Goal: Task Accomplishment & Management: Use online tool/utility

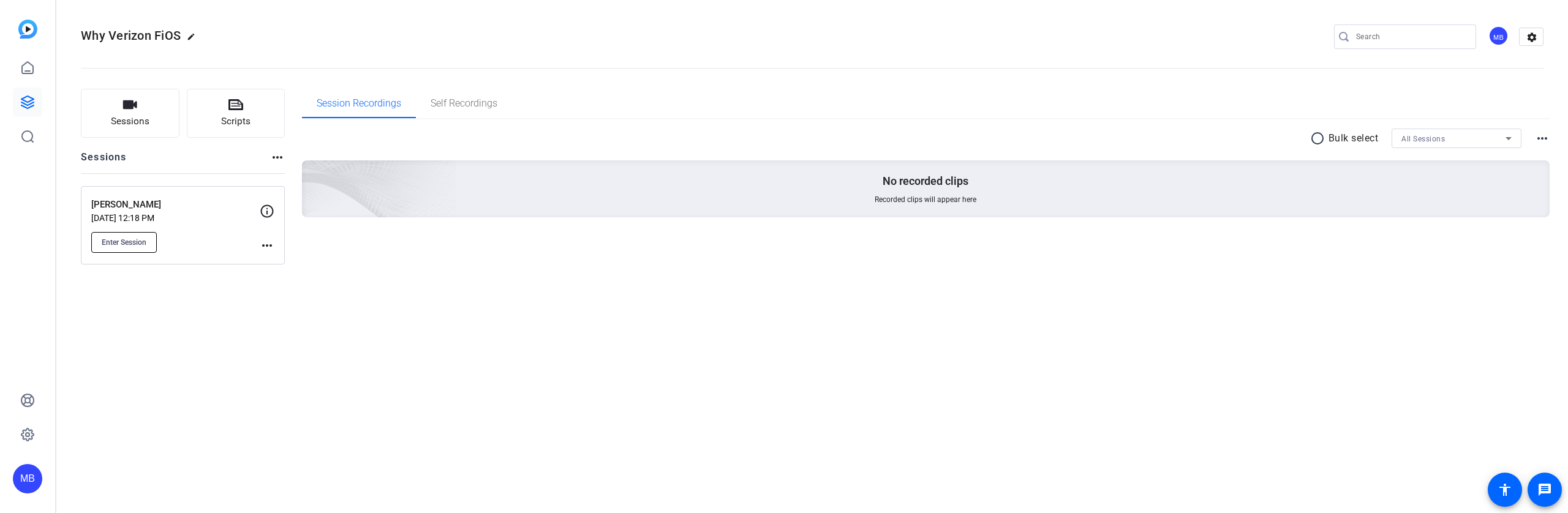
click at [132, 242] on span "Enter Session" at bounding box center [124, 242] width 45 height 10
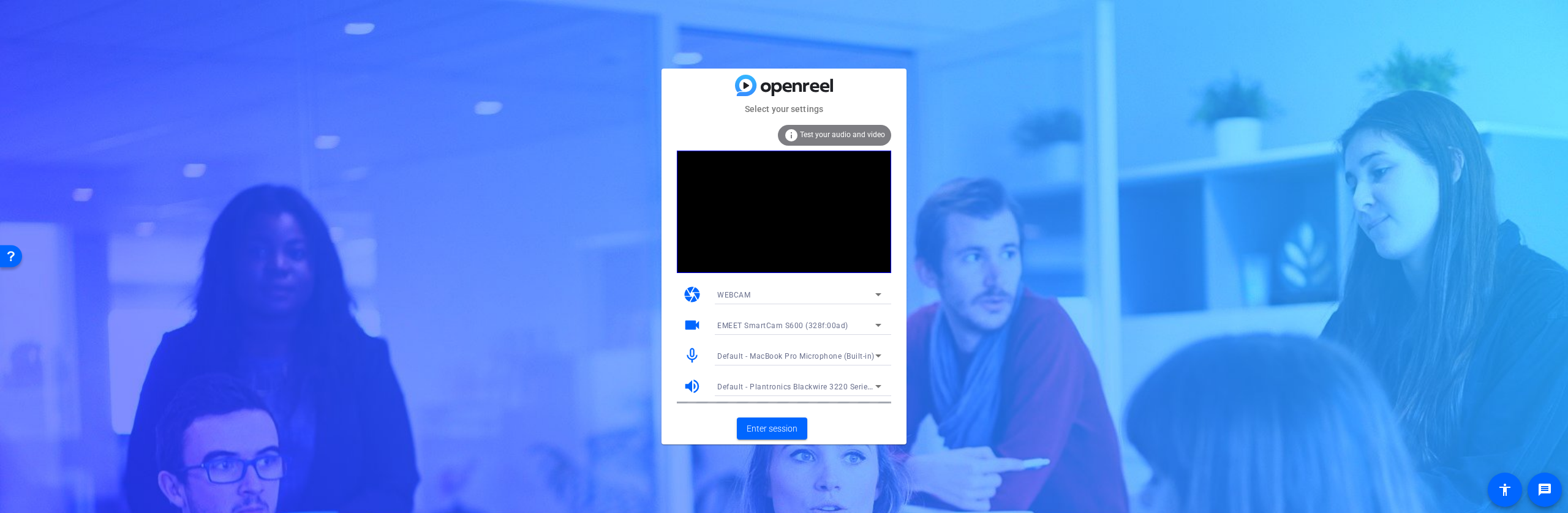
click at [869, 356] on span "Default - MacBook Pro Microphone (Built-in)" at bounding box center [795, 356] width 157 height 8
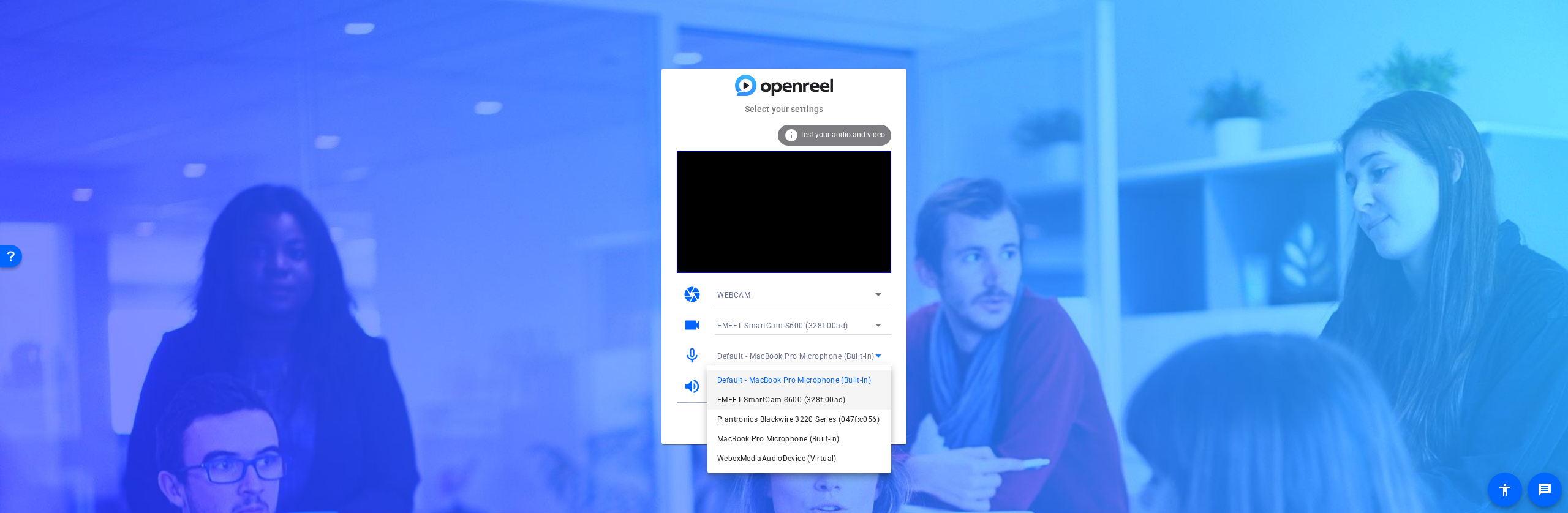
click at [789, 400] on span "EMEET SmartCam S600 (328f:00ad)" at bounding box center [781, 399] width 129 height 14
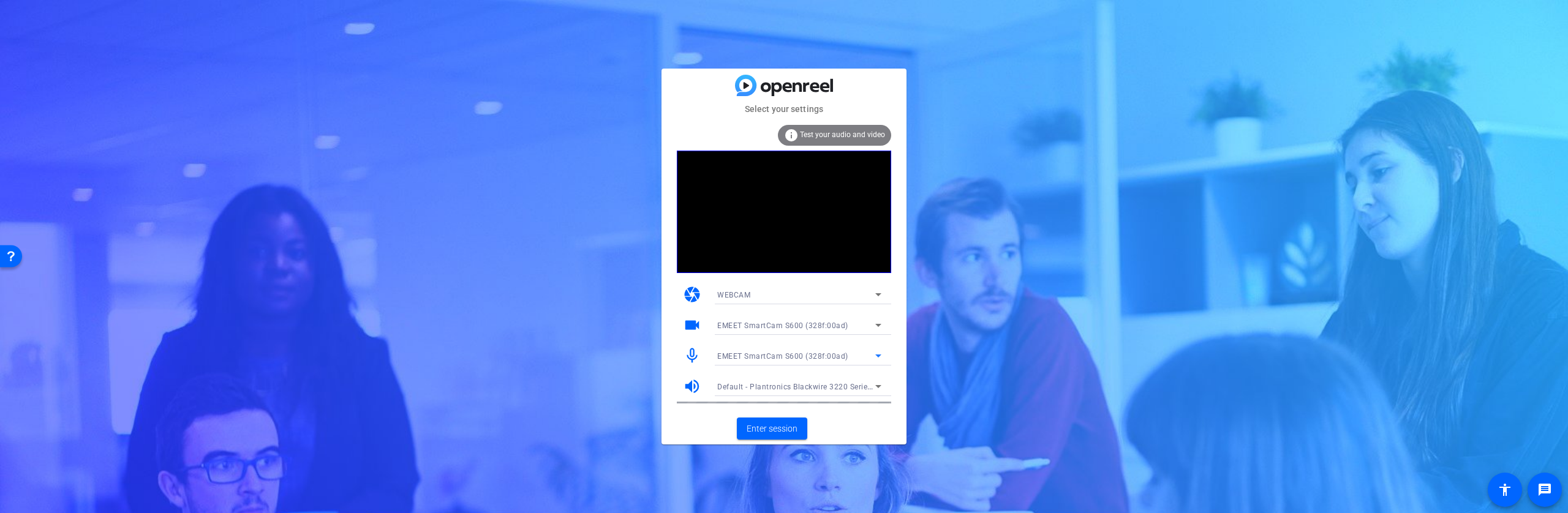
click at [854, 352] on div "EMEET SmartCam S600 (328f:00ad)" at bounding box center [795, 356] width 158 height 15
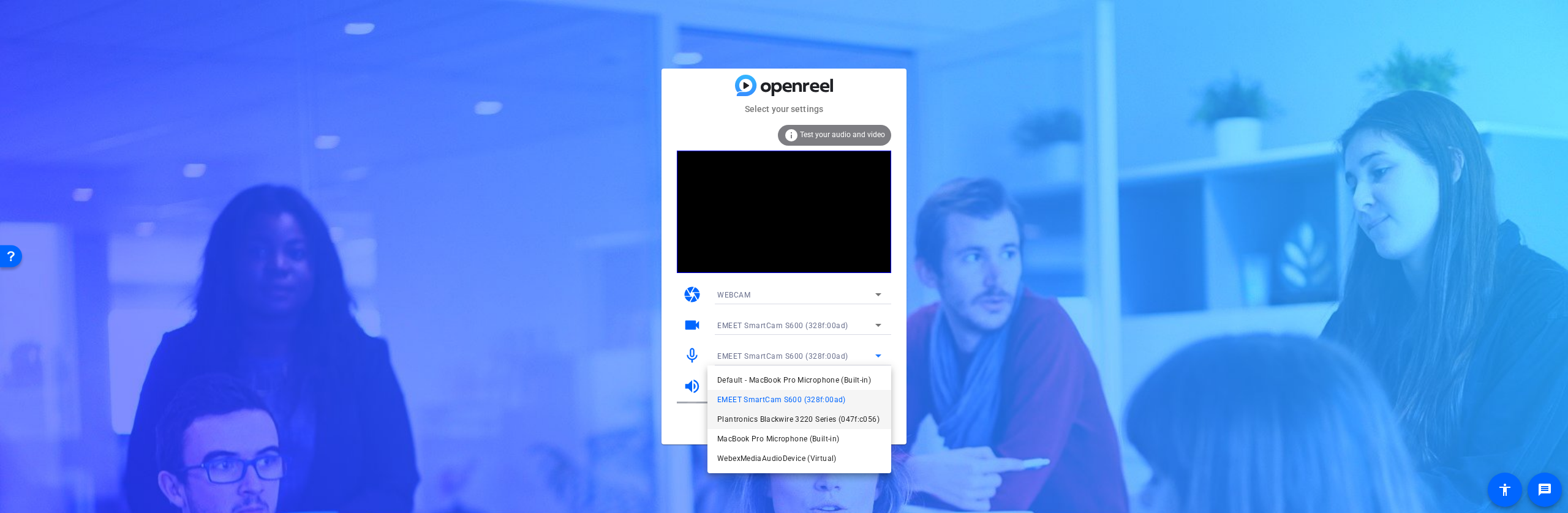
click at [791, 419] on span "Plantronics Blackwire 3220 Series (047f:c056)" at bounding box center [798, 419] width 162 height 14
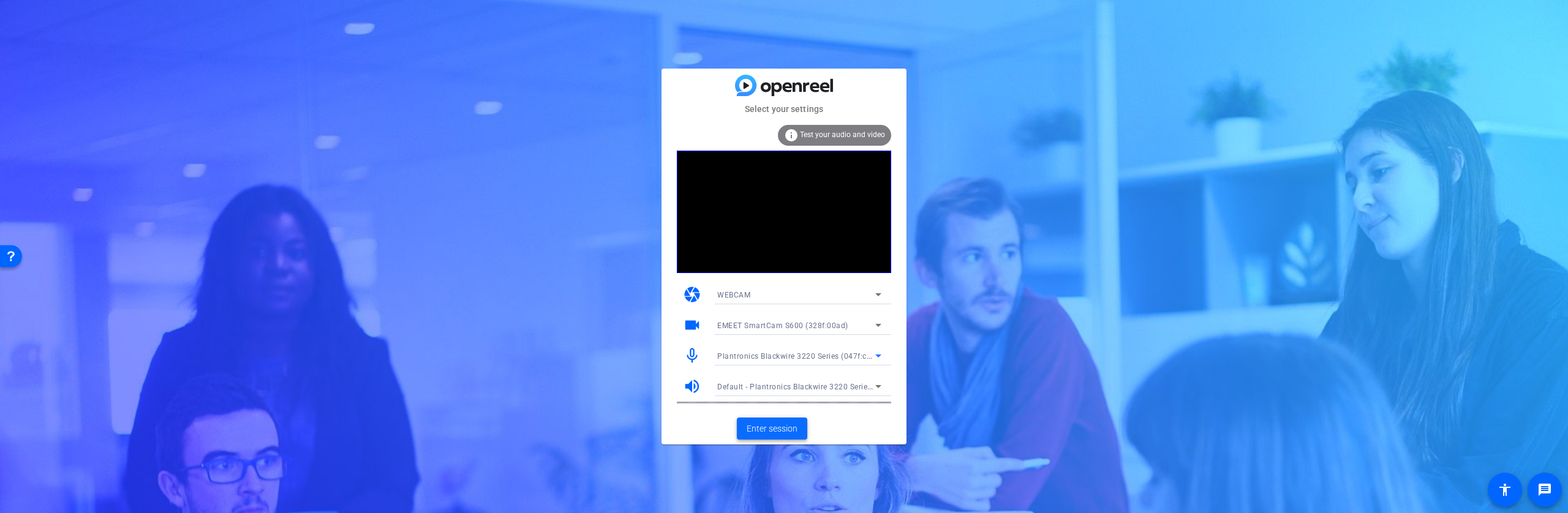
click at [786, 430] on span "Enter session" at bounding box center [772, 428] width 51 height 13
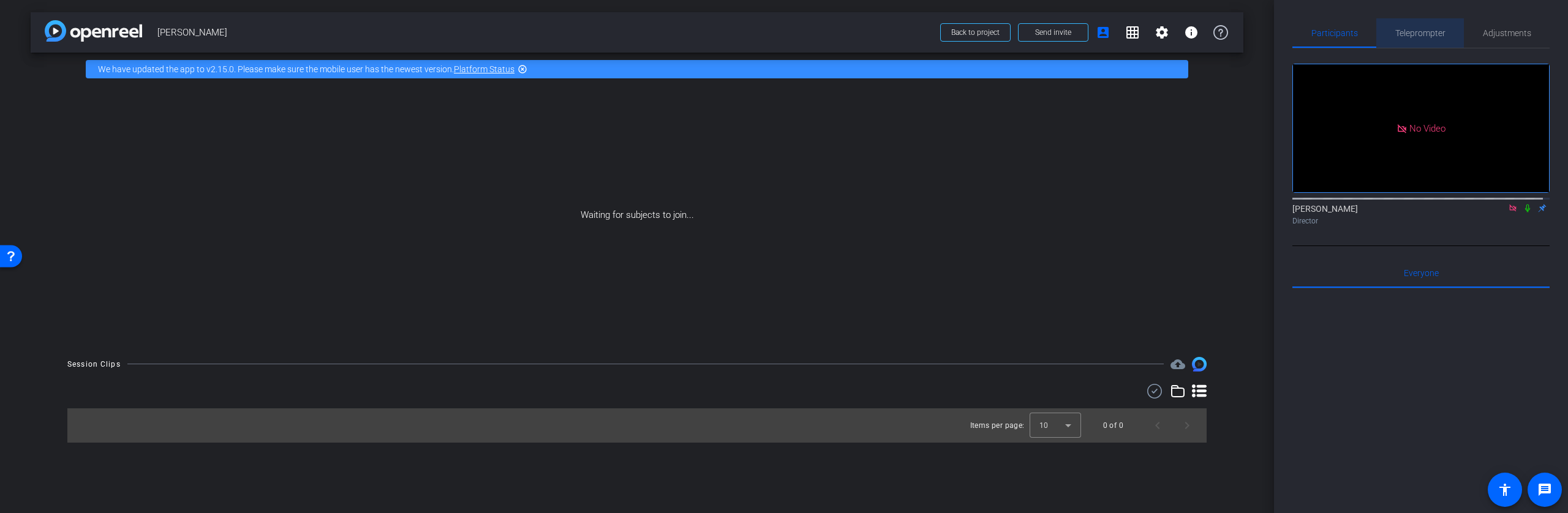
click at [1429, 33] on span "Teleprompter" at bounding box center [1421, 33] width 50 height 8
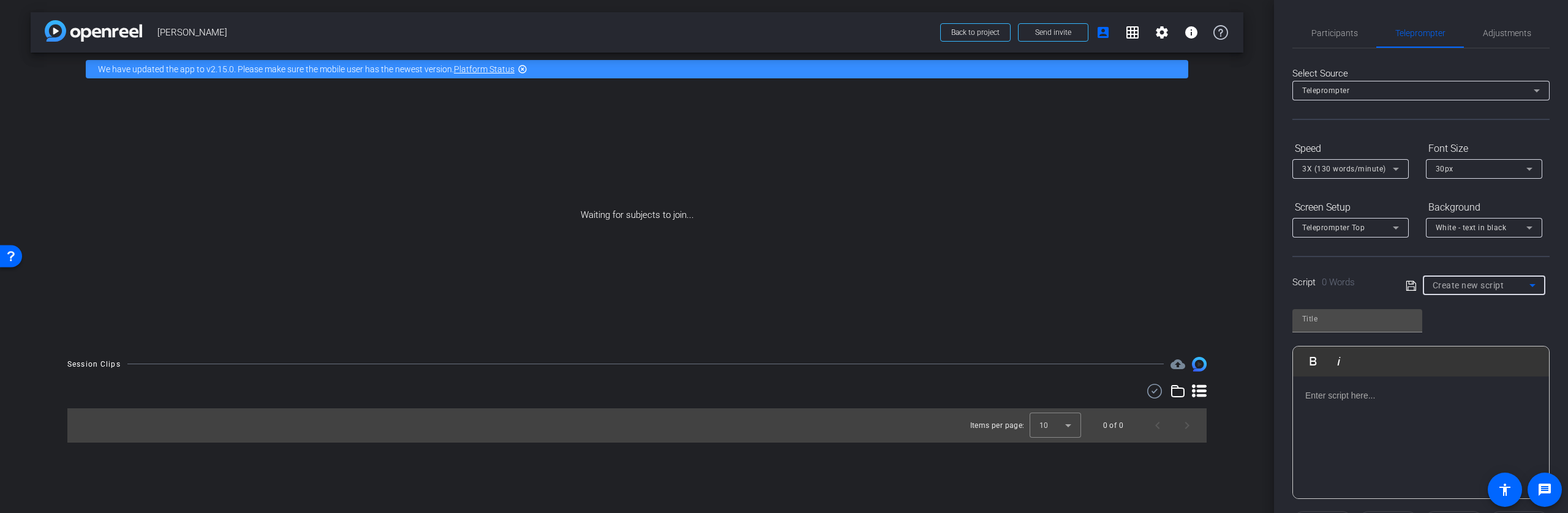
click at [1502, 290] on div "Create new script" at bounding box center [1480, 285] width 97 height 14
click at [1473, 332] on mat-option "Terrance" at bounding box center [1480, 329] width 120 height 20
type input "Terrance"
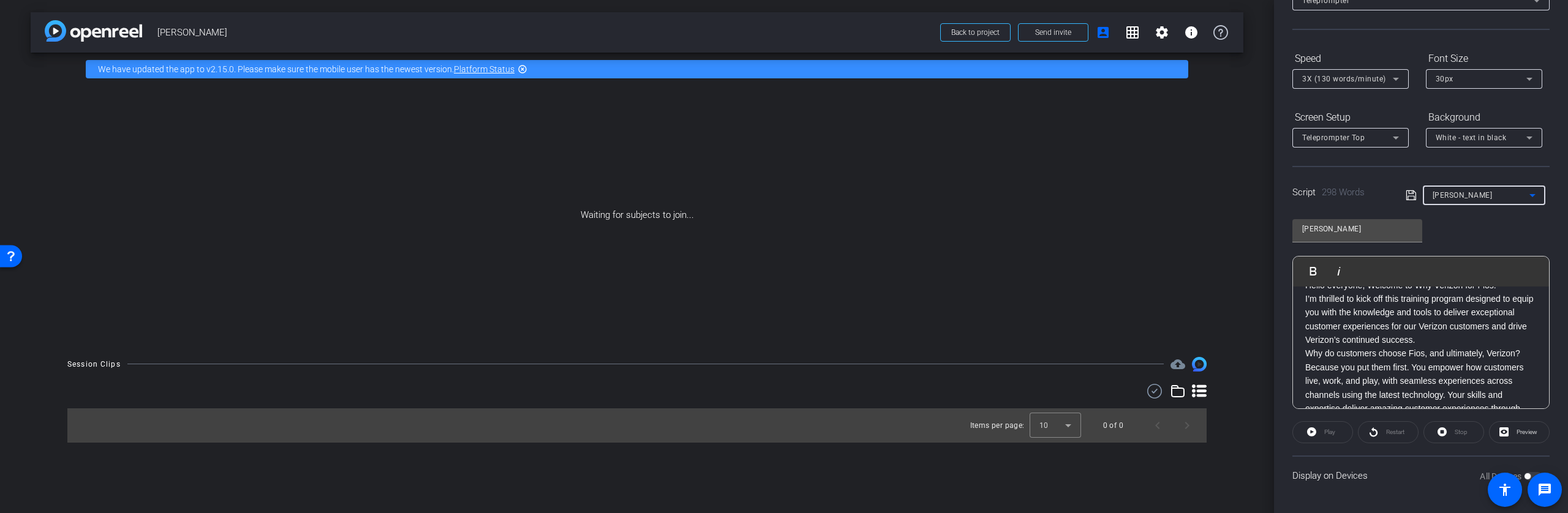
scroll to position [18, 0]
click at [1525, 434] on span "Preview" at bounding box center [1527, 431] width 21 height 7
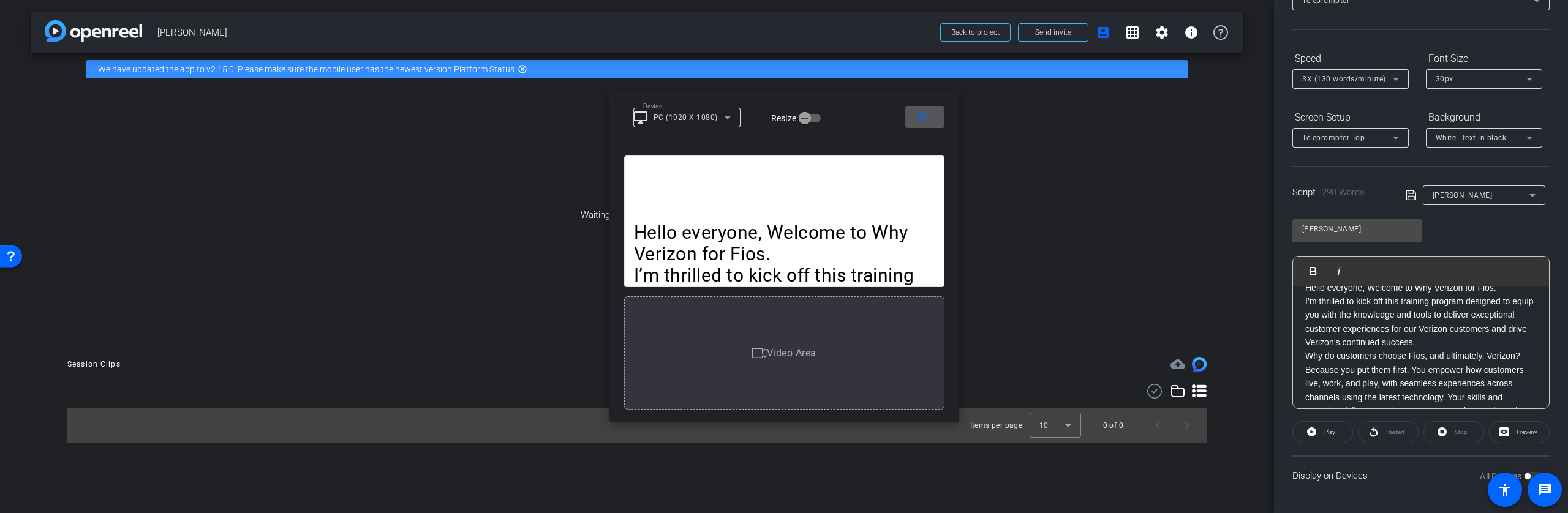
click at [932, 117] on span at bounding box center [924, 117] width 39 height 30
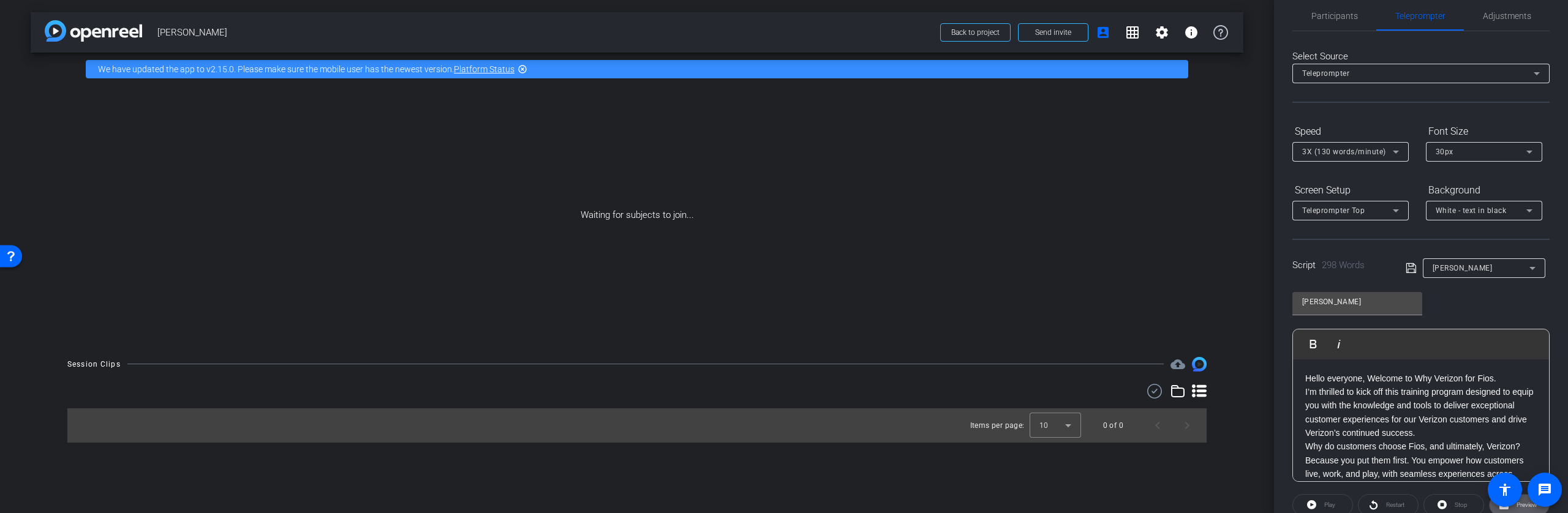
scroll to position [0, 0]
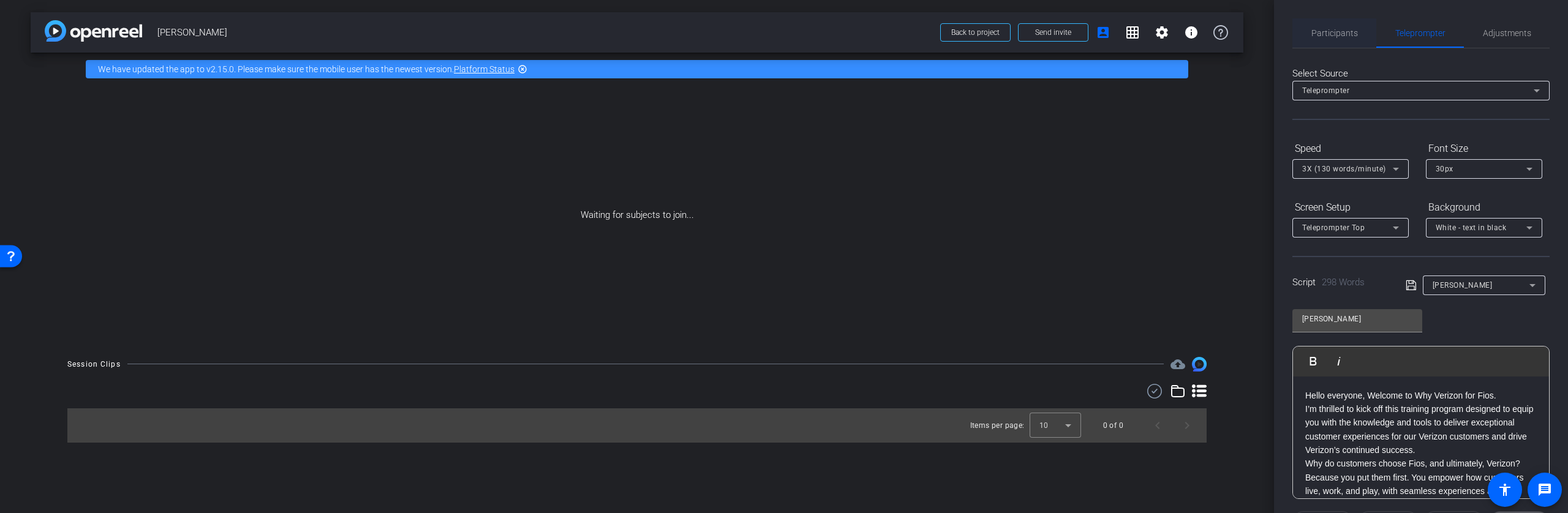
click at [1345, 41] on span "Participants" at bounding box center [1334, 33] width 47 height 30
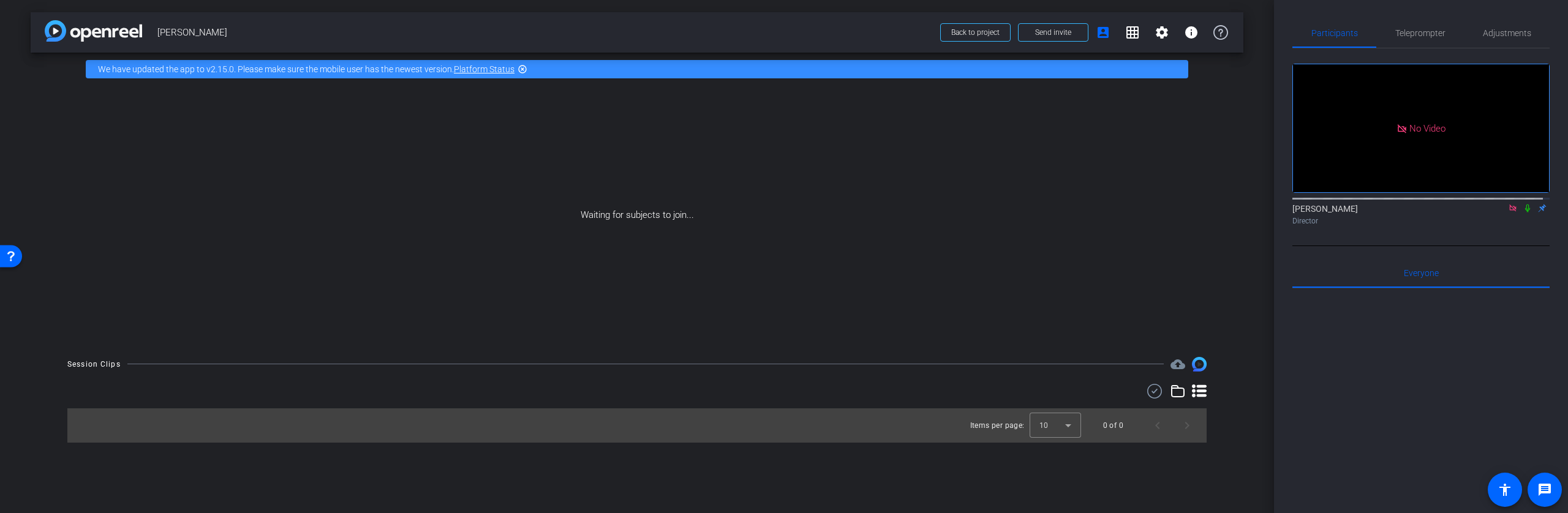
click at [1508, 204] on icon at bounding box center [1512, 207] width 10 height 8
click at [1480, 211] on icon at bounding box center [1483, 207] width 8 height 7
click at [1493, 221] on div at bounding box center [784, 256] width 1568 height 513
click at [1493, 213] on icon at bounding box center [1498, 207] width 10 height 8
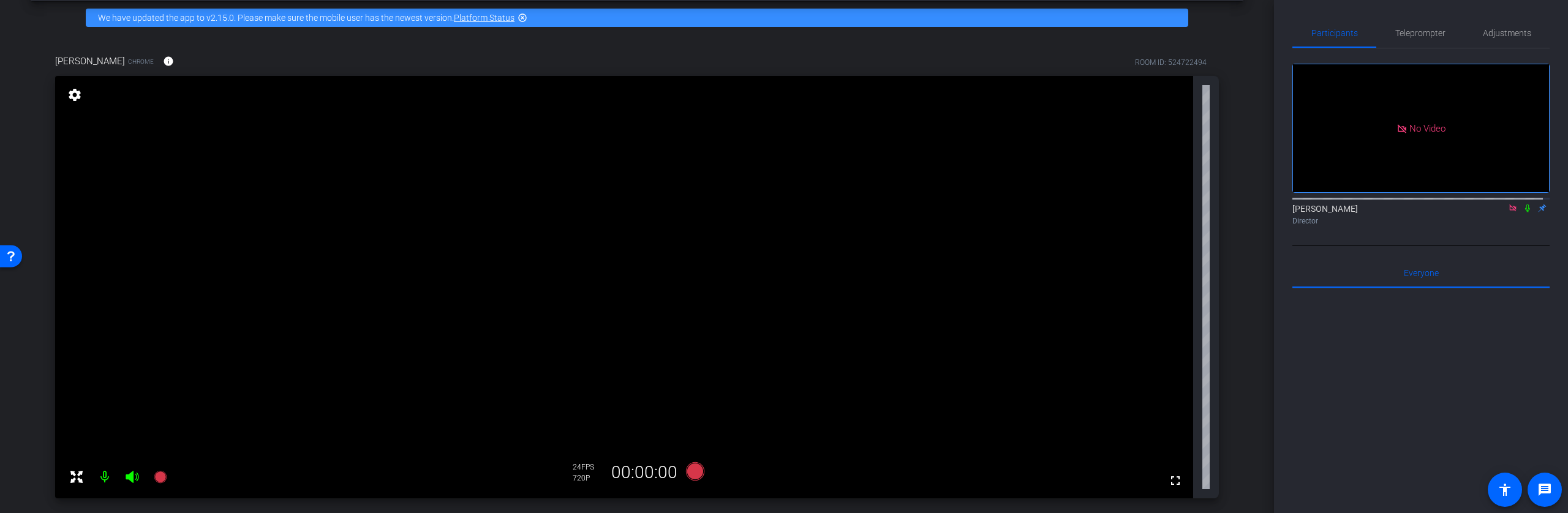
scroll to position [120, 0]
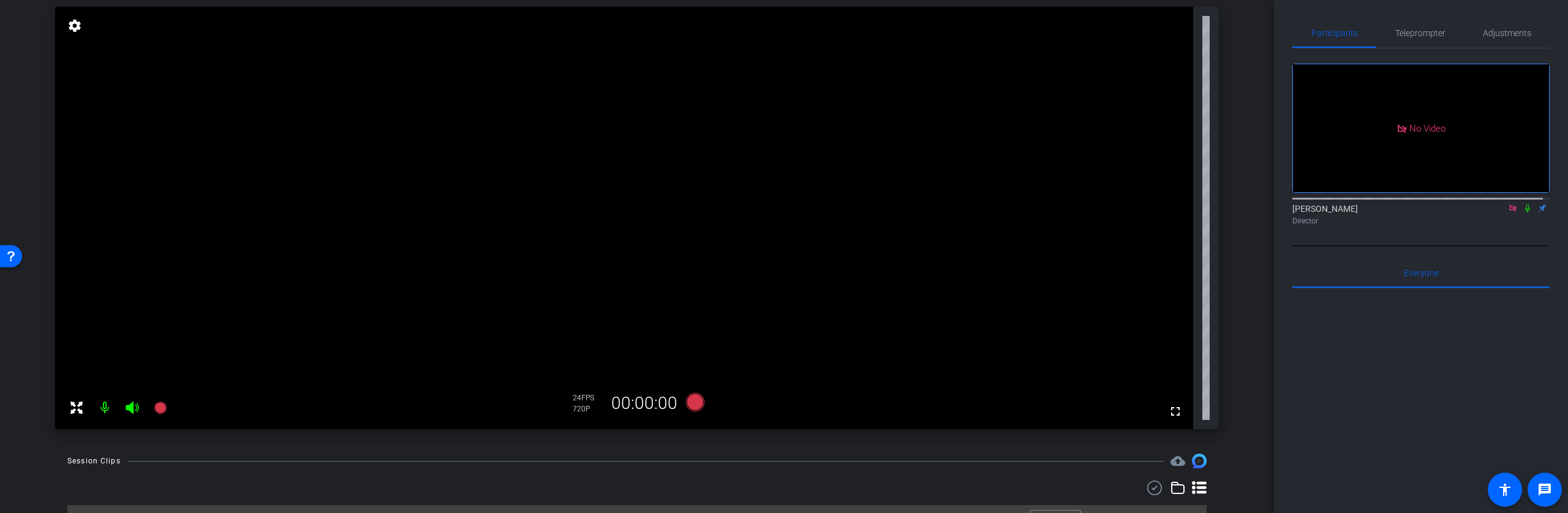
click at [1508, 213] on icon at bounding box center [1512, 207] width 10 height 8
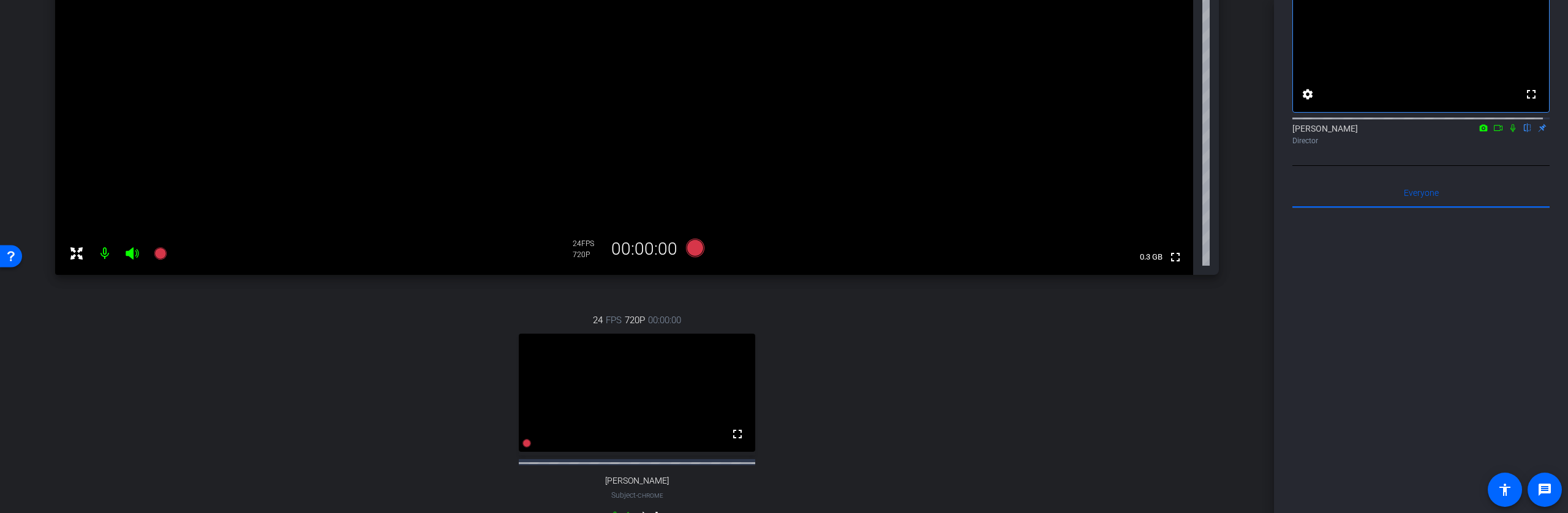
scroll to position [378, 0]
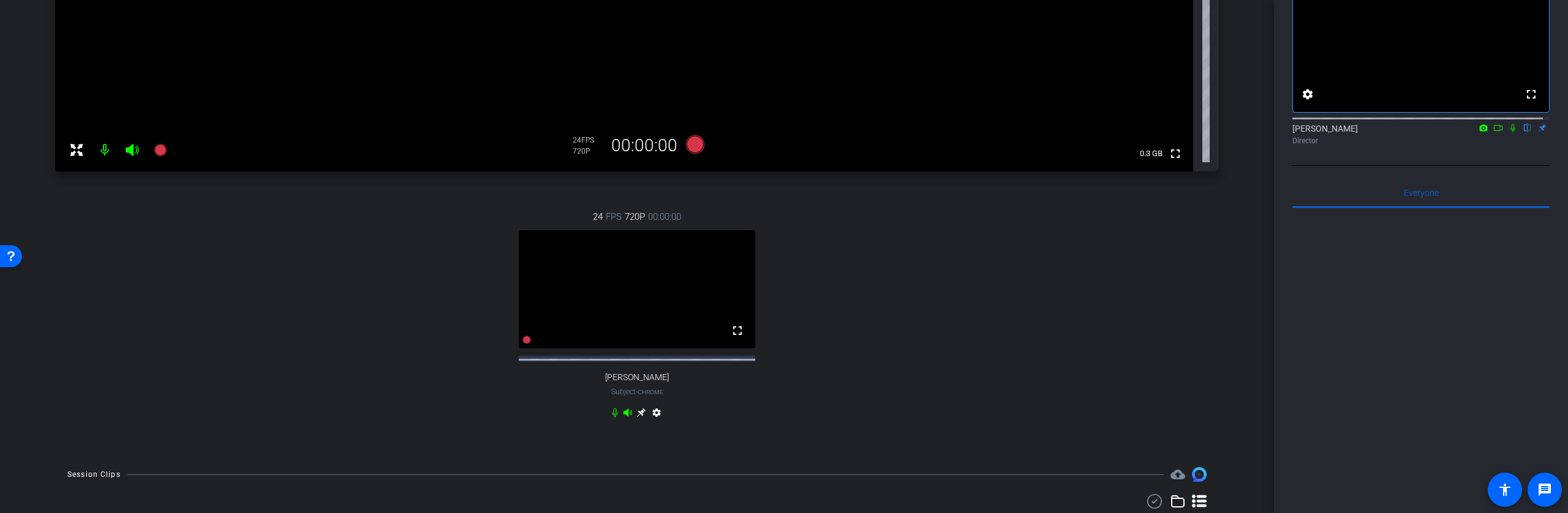
click at [638, 418] on icon at bounding box center [641, 413] width 9 height 9
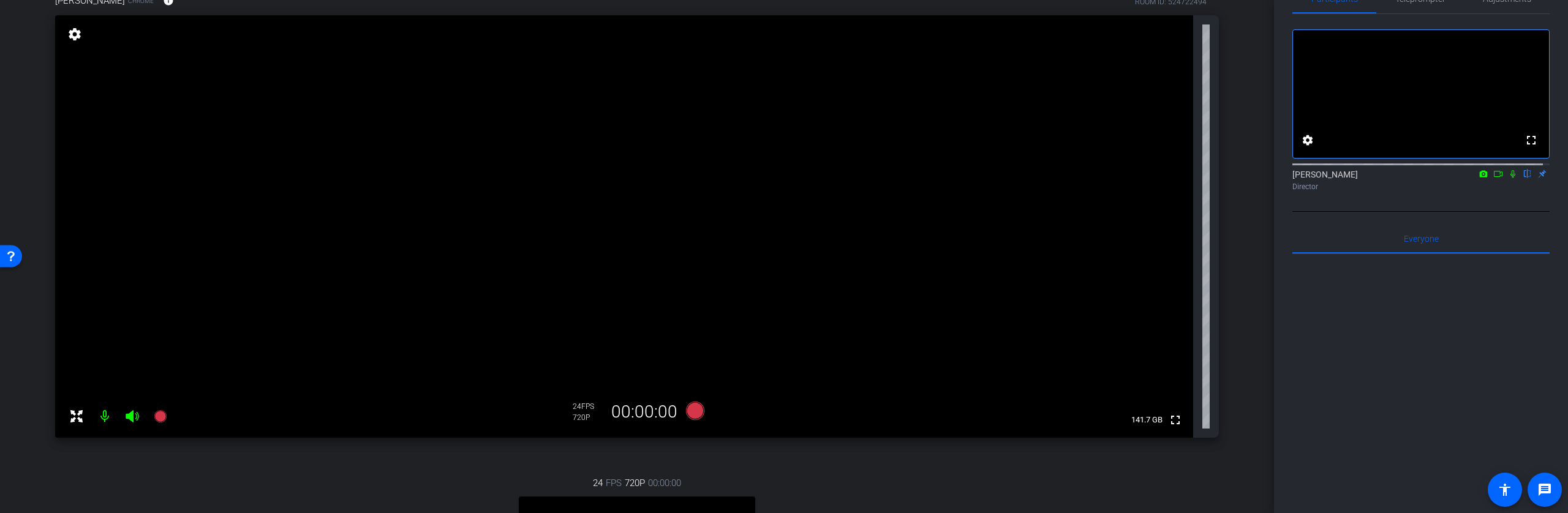
scroll to position [0, 0]
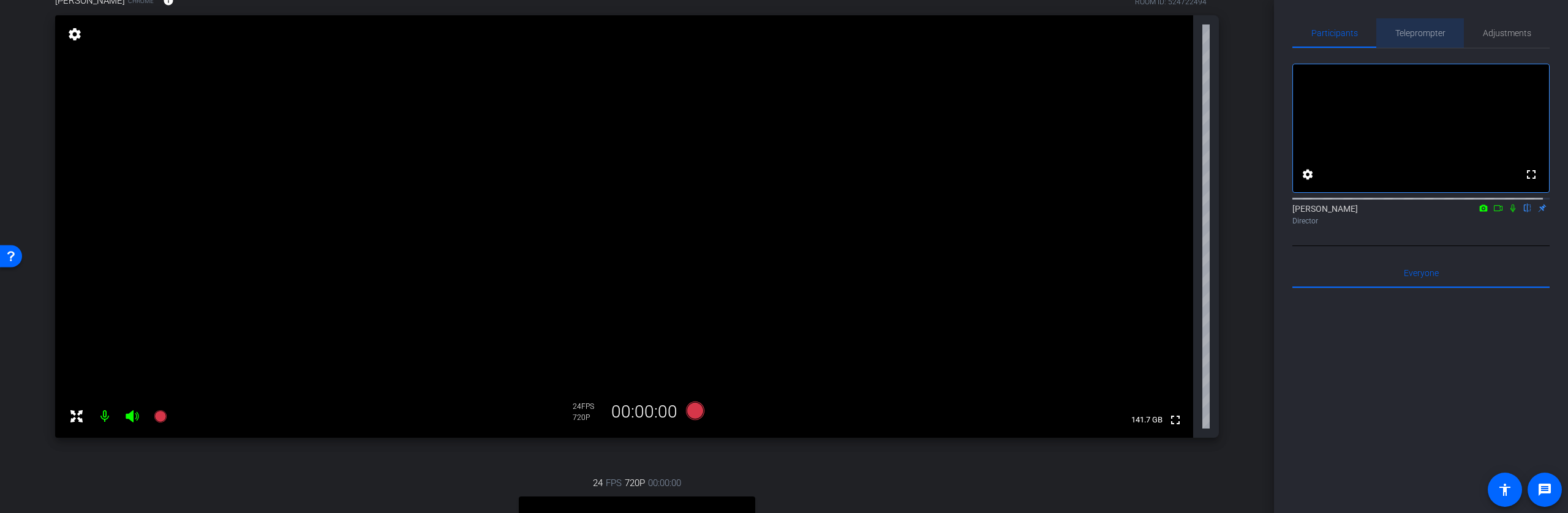
click at [1431, 33] on span "Teleprompter" at bounding box center [1421, 33] width 50 height 8
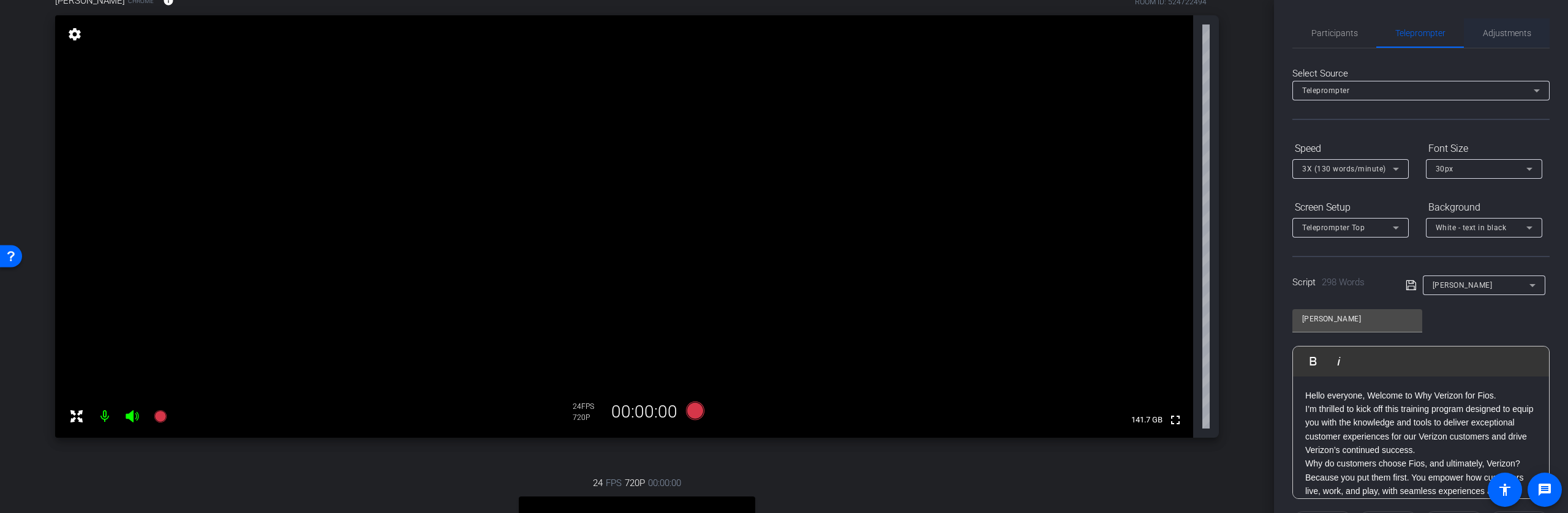
click at [1501, 36] on span "Adjustments" at bounding box center [1506, 33] width 48 height 8
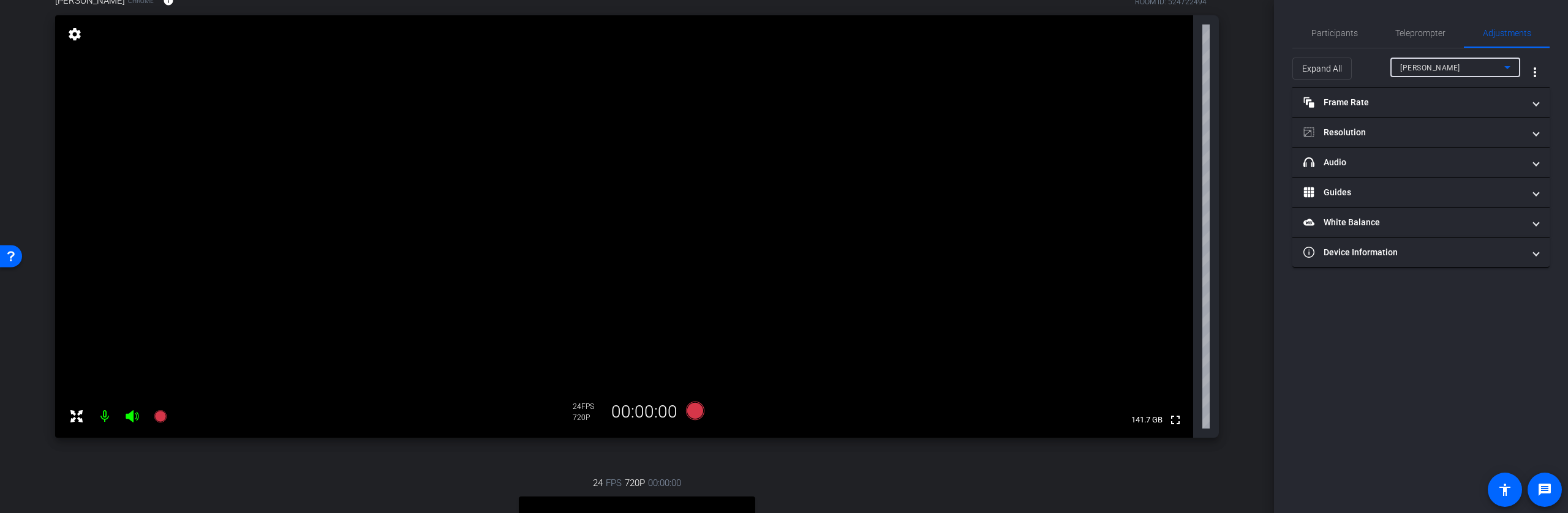
click at [1473, 65] on div "Gail Olson" at bounding box center [1452, 68] width 104 height 15
click at [1457, 108] on span "Terrance Waites" at bounding box center [1431, 111] width 62 height 14
click at [1377, 132] on mat-panel-title "Resolution" at bounding box center [1413, 132] width 220 height 13
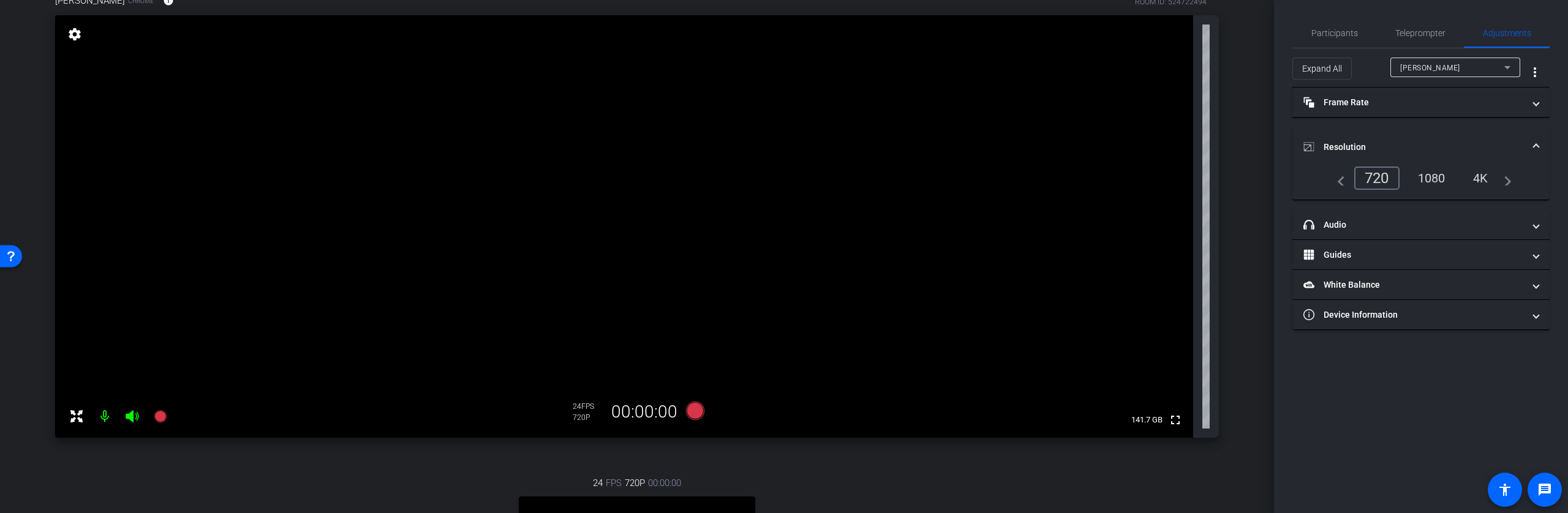
click at [1443, 172] on div "1080" at bounding box center [1431, 178] width 46 height 21
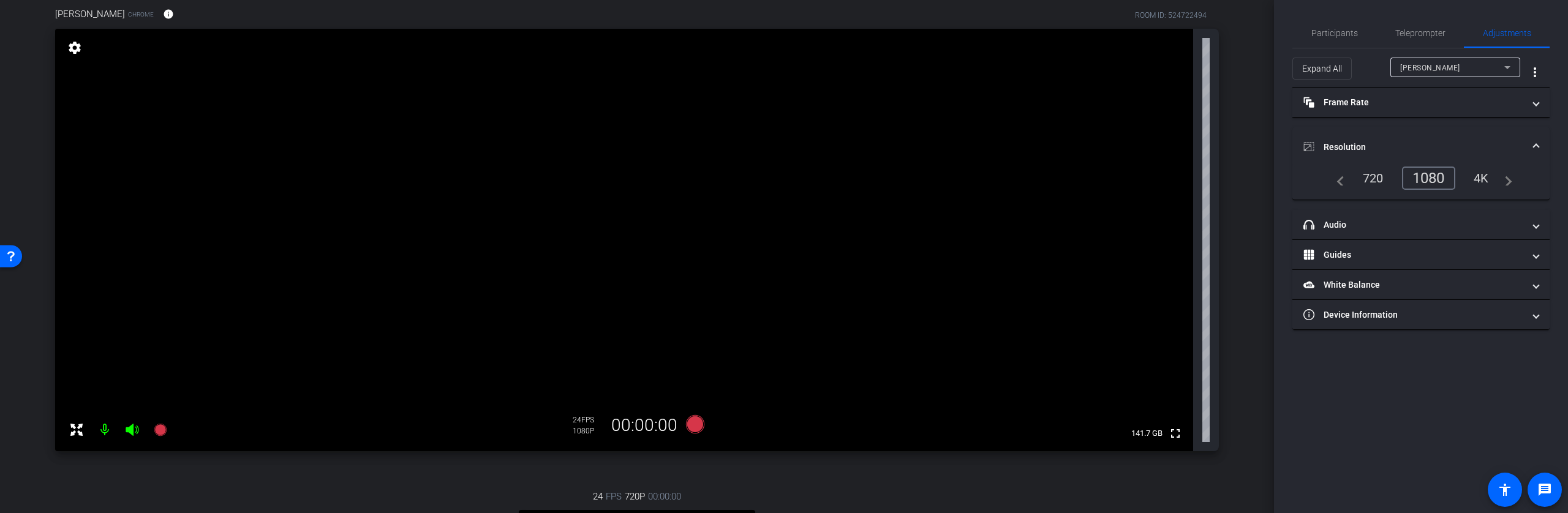
scroll to position [112, 0]
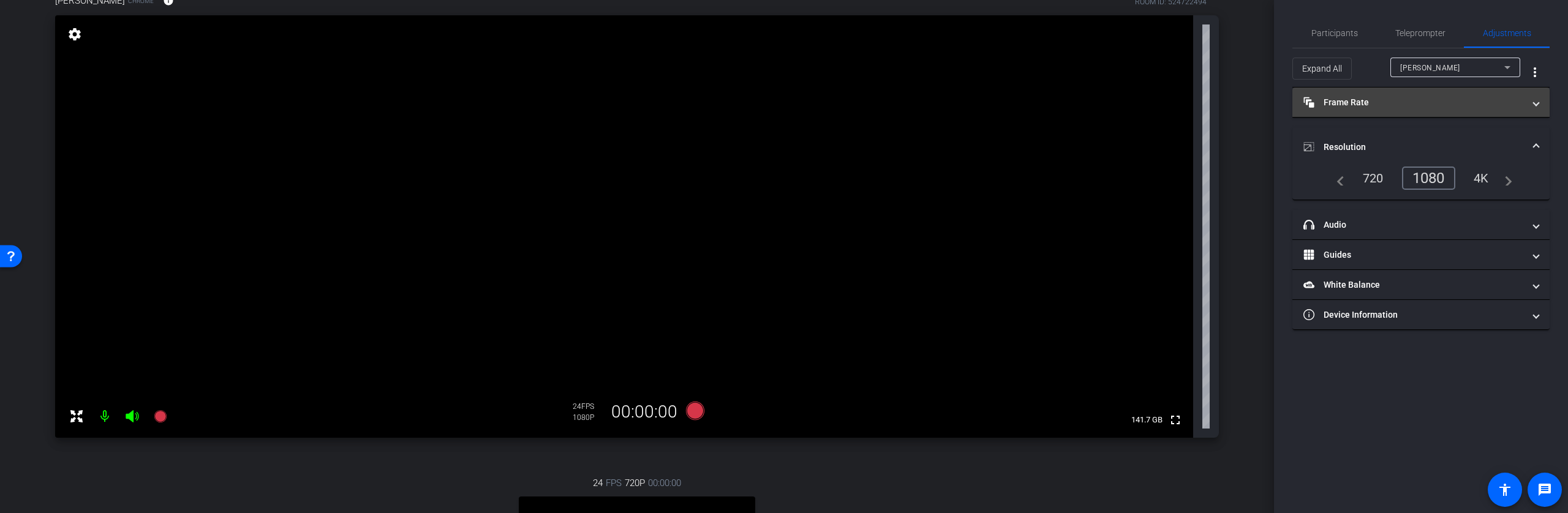
click at [1483, 103] on mat-panel-title "Frame Rate Frame Rate" at bounding box center [1413, 102] width 220 height 13
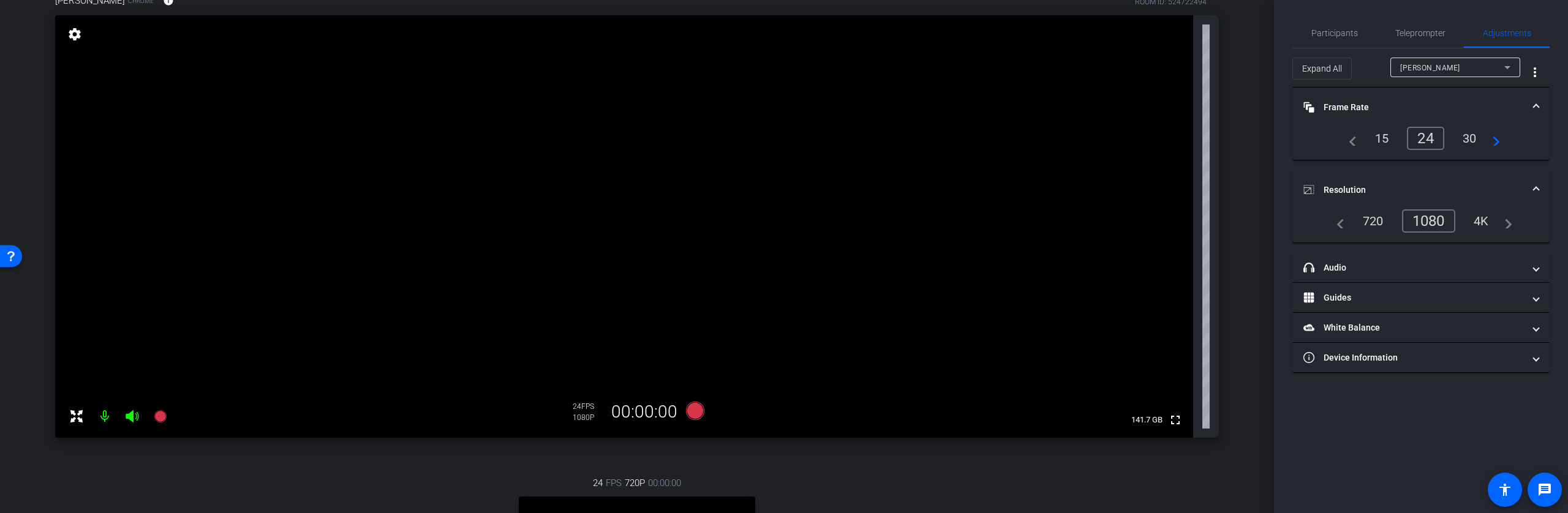
click at [1465, 135] on div "30" at bounding box center [1470, 138] width 33 height 21
click at [1397, 32] on span "Teleprompter" at bounding box center [1421, 33] width 50 height 8
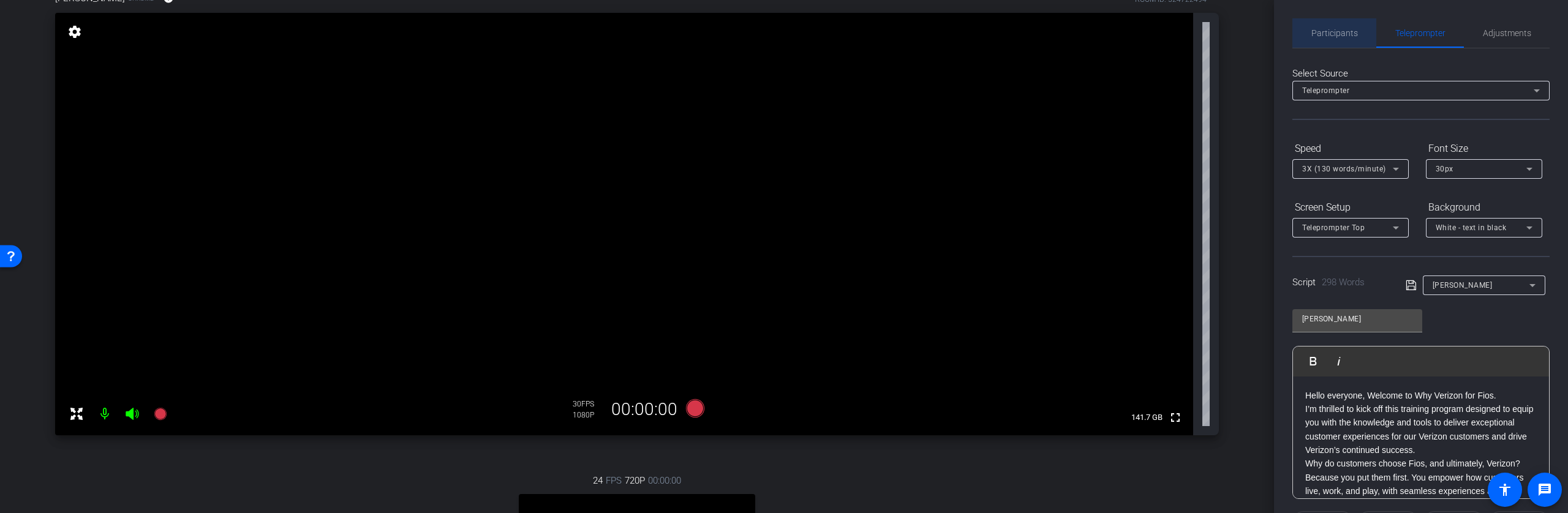
click at [1339, 30] on span "Participants" at bounding box center [1334, 33] width 47 height 8
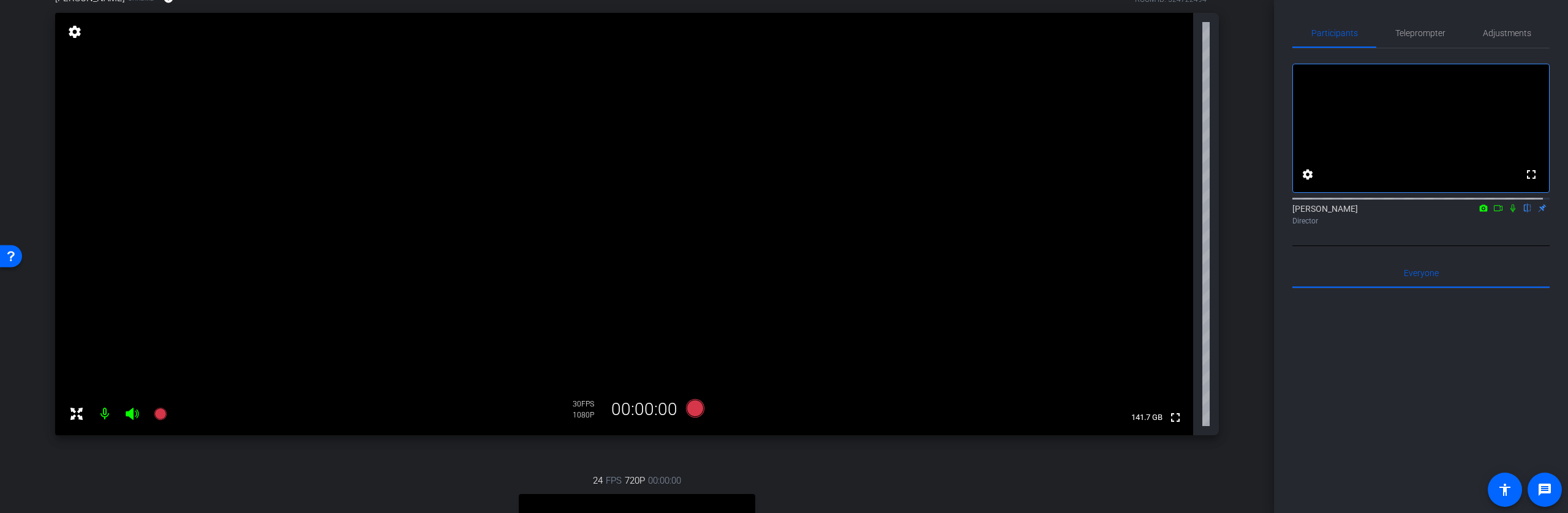
click at [1493, 213] on icon at bounding box center [1498, 207] width 10 height 8
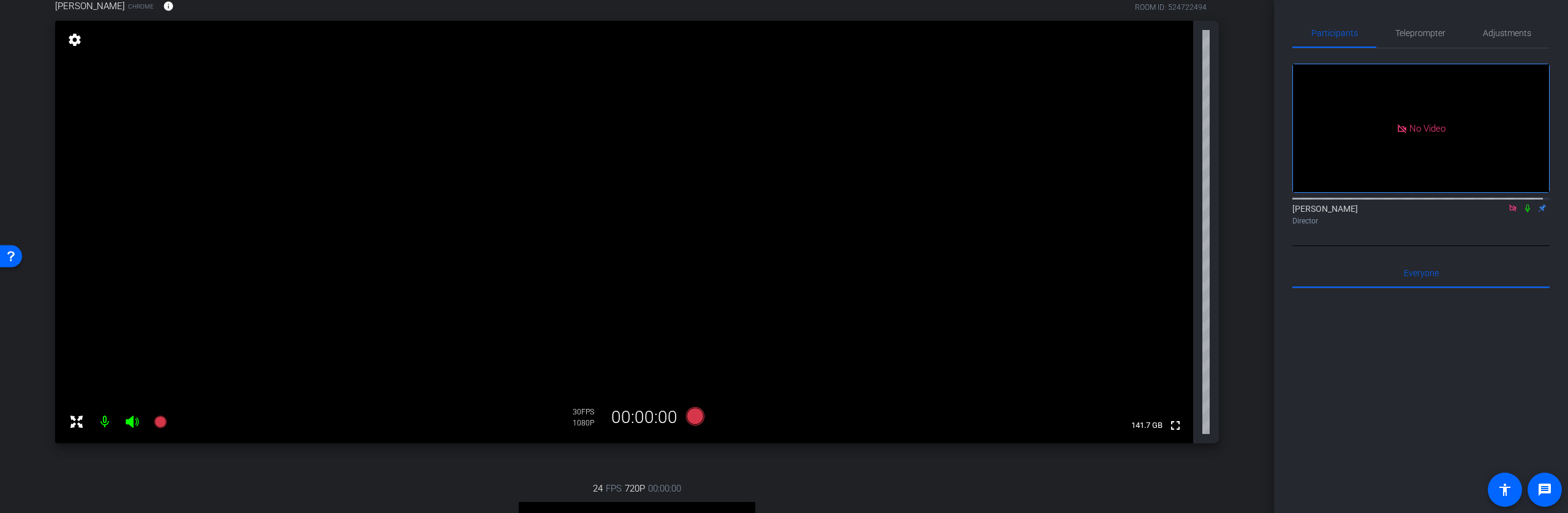
scroll to position [107, 0]
click at [1424, 36] on span "Teleprompter" at bounding box center [1421, 33] width 50 height 8
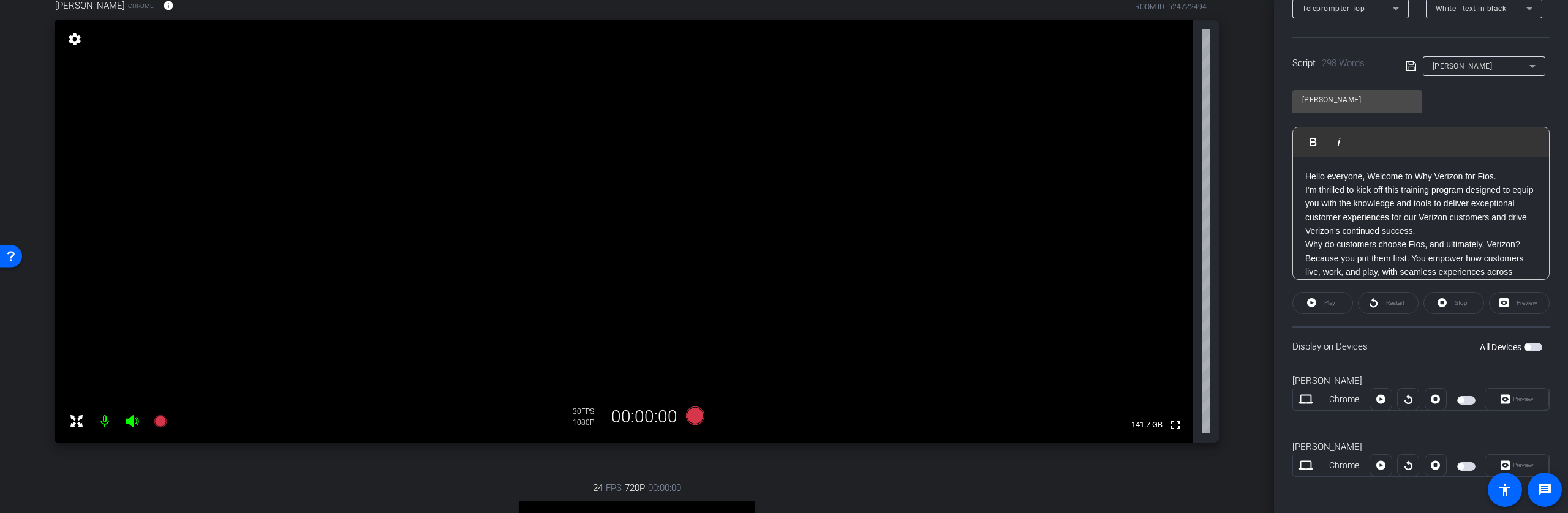
scroll to position [223, 0]
click at [1517, 460] on div "Preview" at bounding box center [1517, 462] width 64 height 22
click at [1517, 303] on div "Preview" at bounding box center [1519, 300] width 61 height 22
click at [1526, 344] on span "button" at bounding box center [1533, 344] width 18 height 8
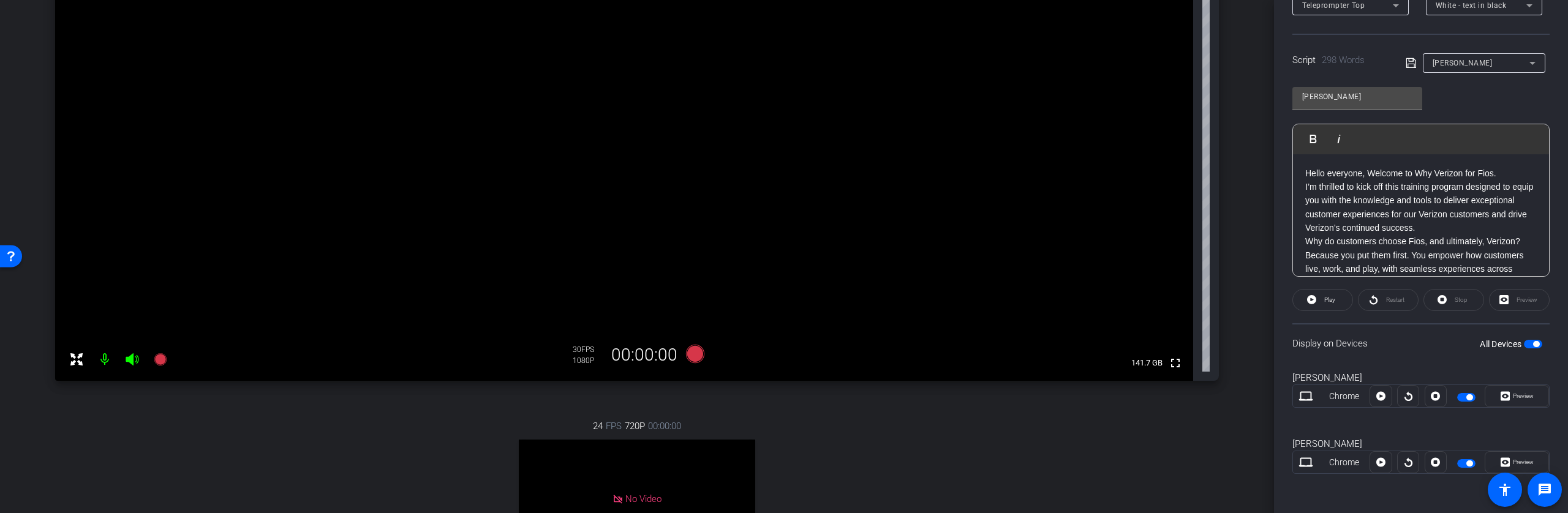
scroll to position [317, 0]
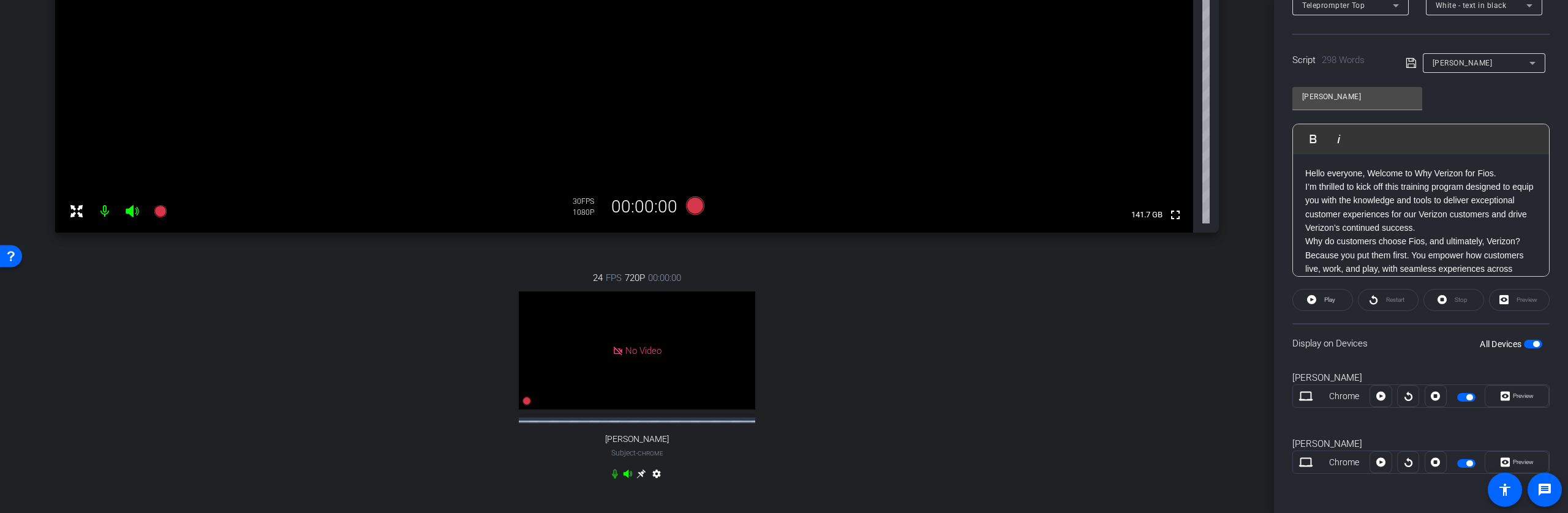
click at [1460, 399] on span "button" at bounding box center [1467, 397] width 18 height 8
click at [1516, 462] on span "Preview" at bounding box center [1523, 462] width 21 height 7
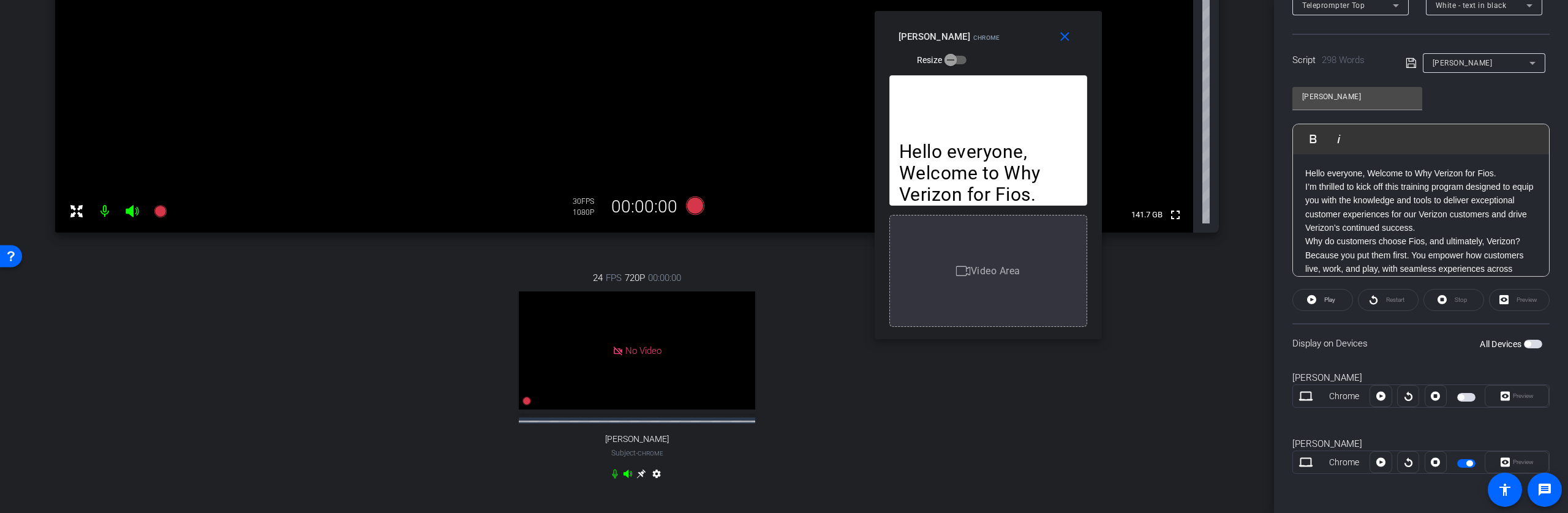
drag, startPoint x: 811, startPoint y: 113, endPoint x: 1016, endPoint y: 31, distance: 220.8
click at [1016, 31] on div "Terrance Waites Chrome Resize" at bounding box center [992, 47] width 188 height 43
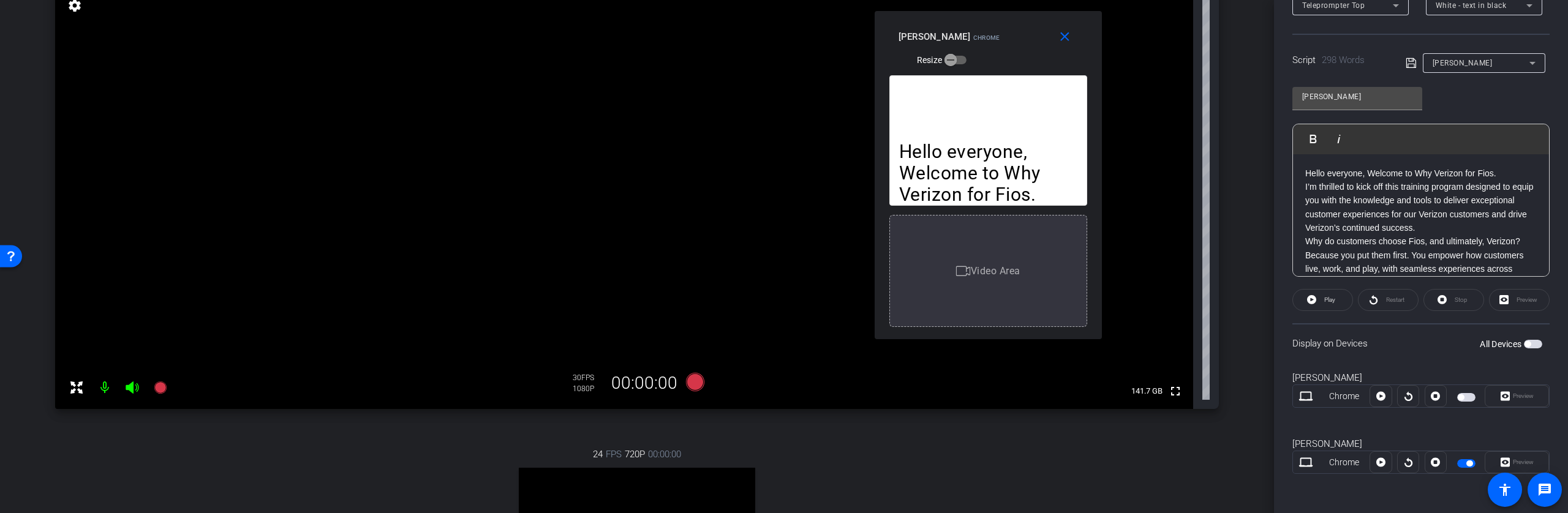
scroll to position [118, 0]
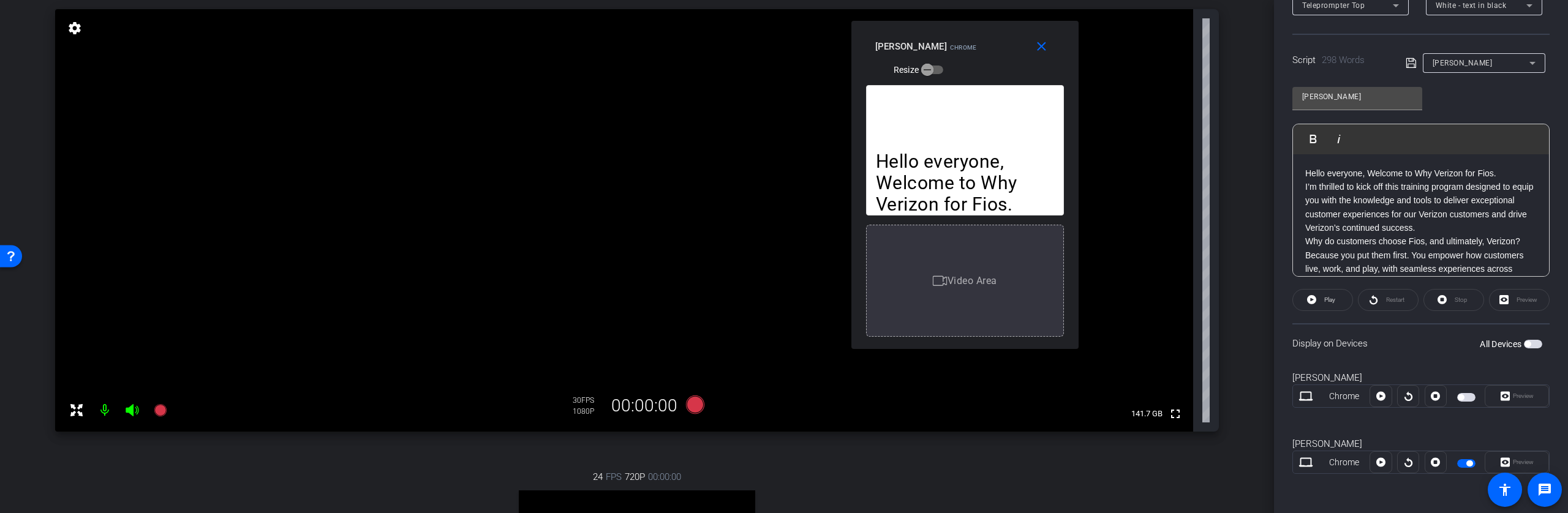
drag, startPoint x: 1004, startPoint y: 40, endPoint x: 981, endPoint y: 50, distance: 25.1
click at [981, 50] on div "Terrance Waites Chrome Resize" at bounding box center [969, 57] width 188 height 43
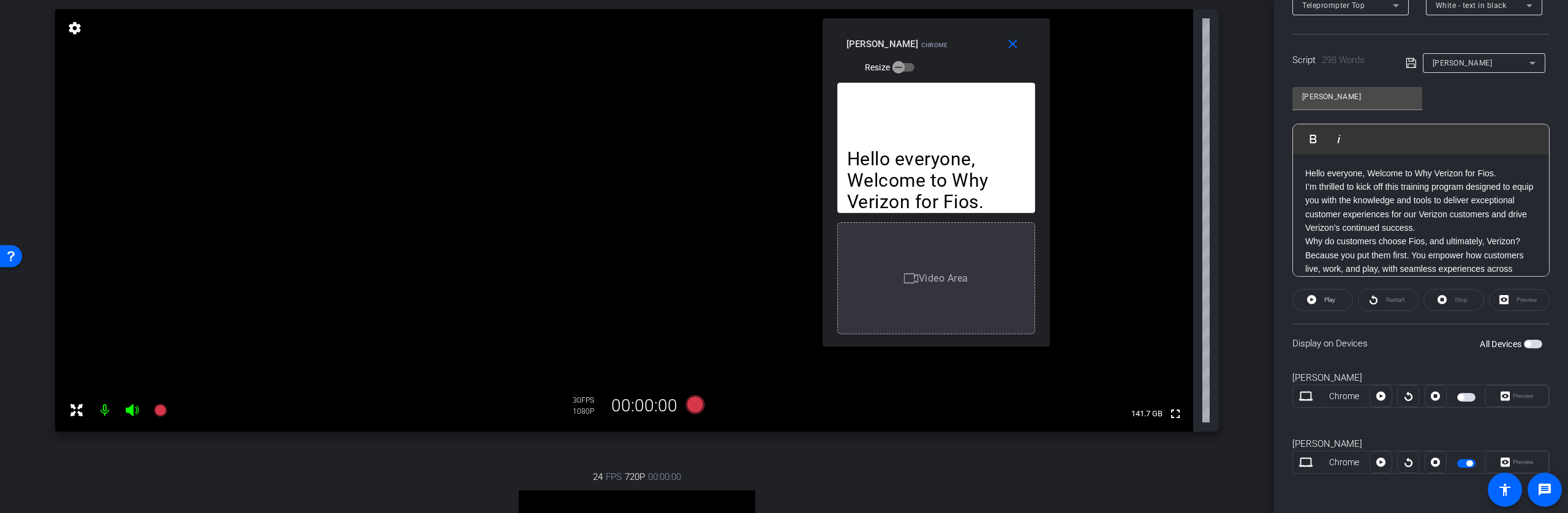
drag, startPoint x: 979, startPoint y: 48, endPoint x: 950, endPoint y: 45, distance: 29.2
click at [950, 45] on div "Terrance Waites Chrome Resize" at bounding box center [940, 54] width 188 height 43
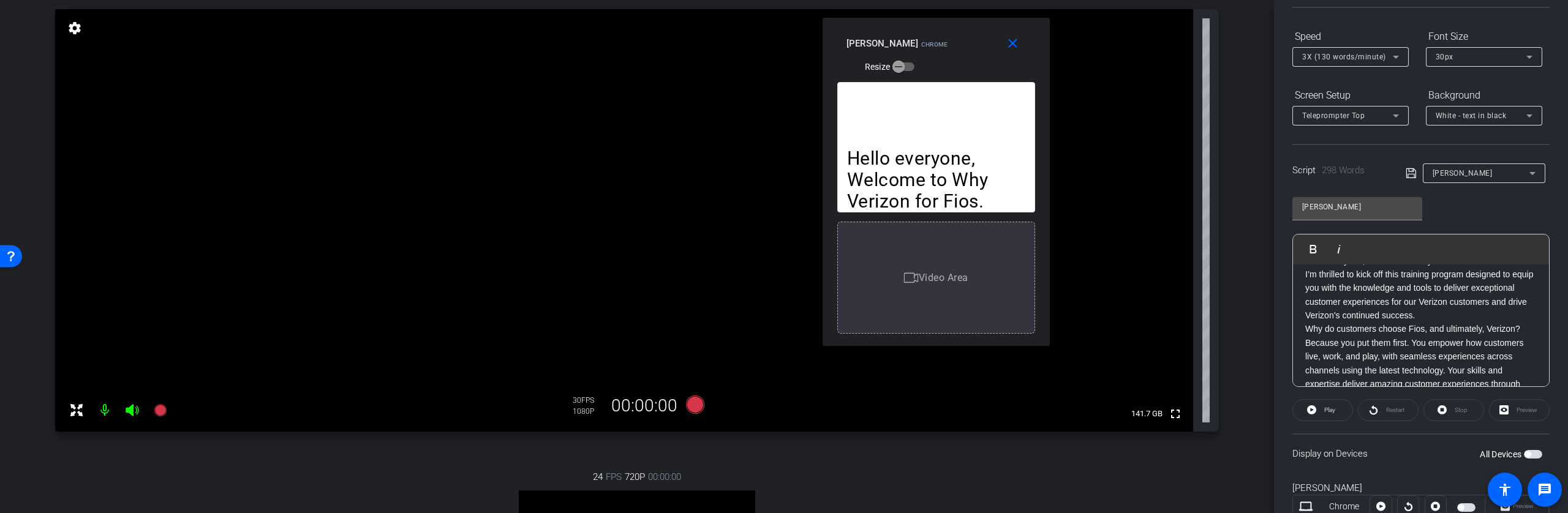
scroll to position [0, 0]
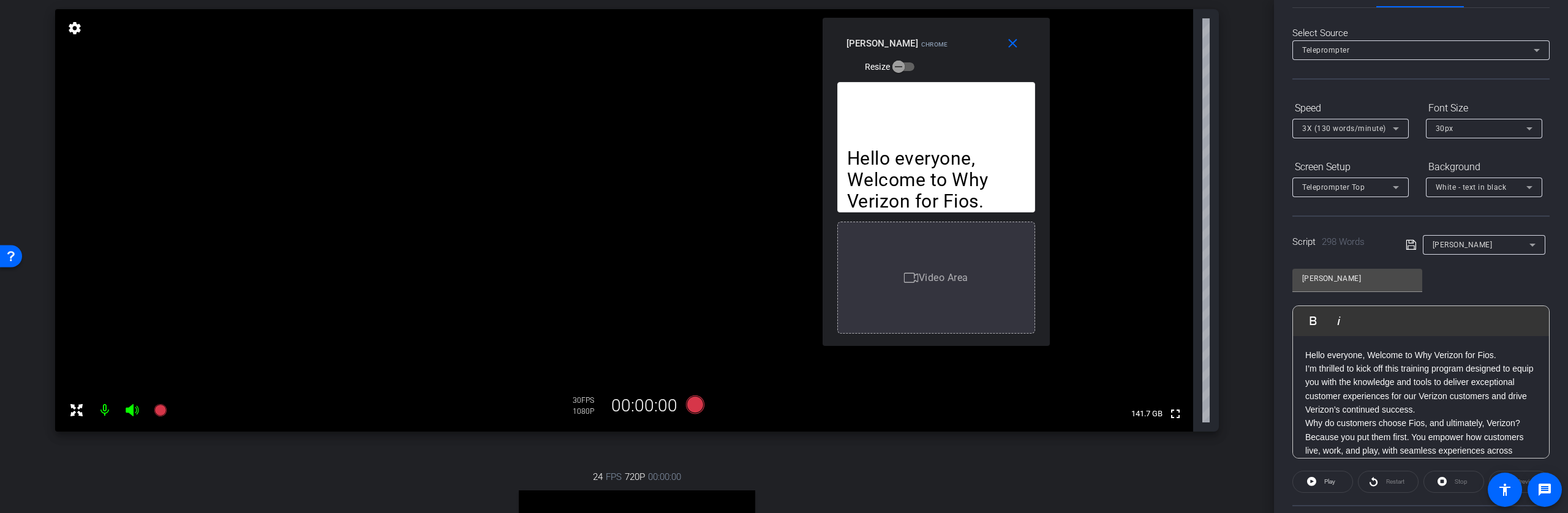
click at [1547, 247] on div "Participants Teleprompter Adjustments Michael Barbieri Director Everyone 0 Mark…" at bounding box center [1420, 256] width 294 height 513
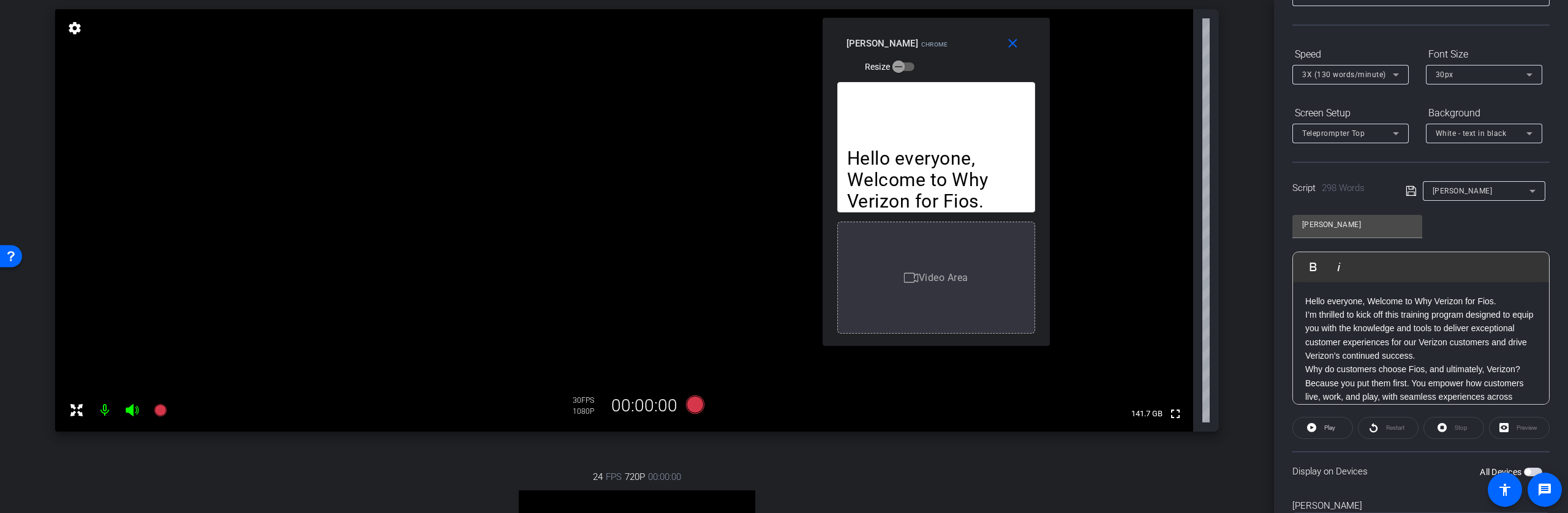
scroll to position [95, 0]
click at [162, 412] on icon at bounding box center [160, 410] width 12 height 12
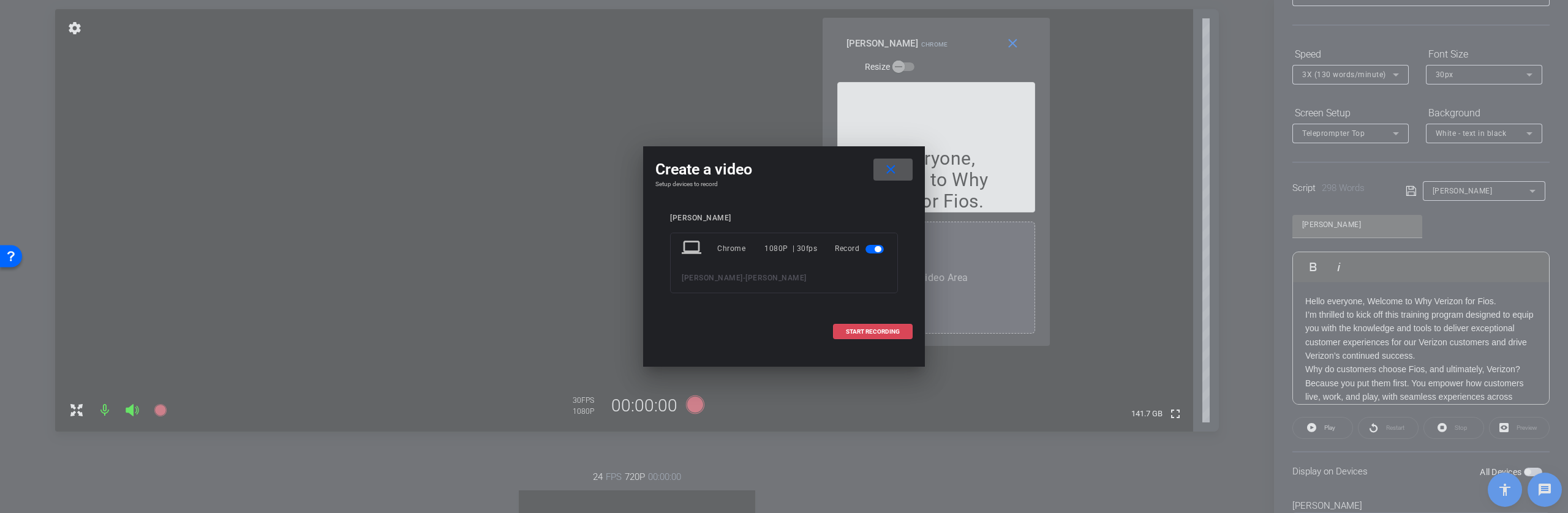
click at [892, 329] on span "START RECORDING" at bounding box center [872, 332] width 54 height 6
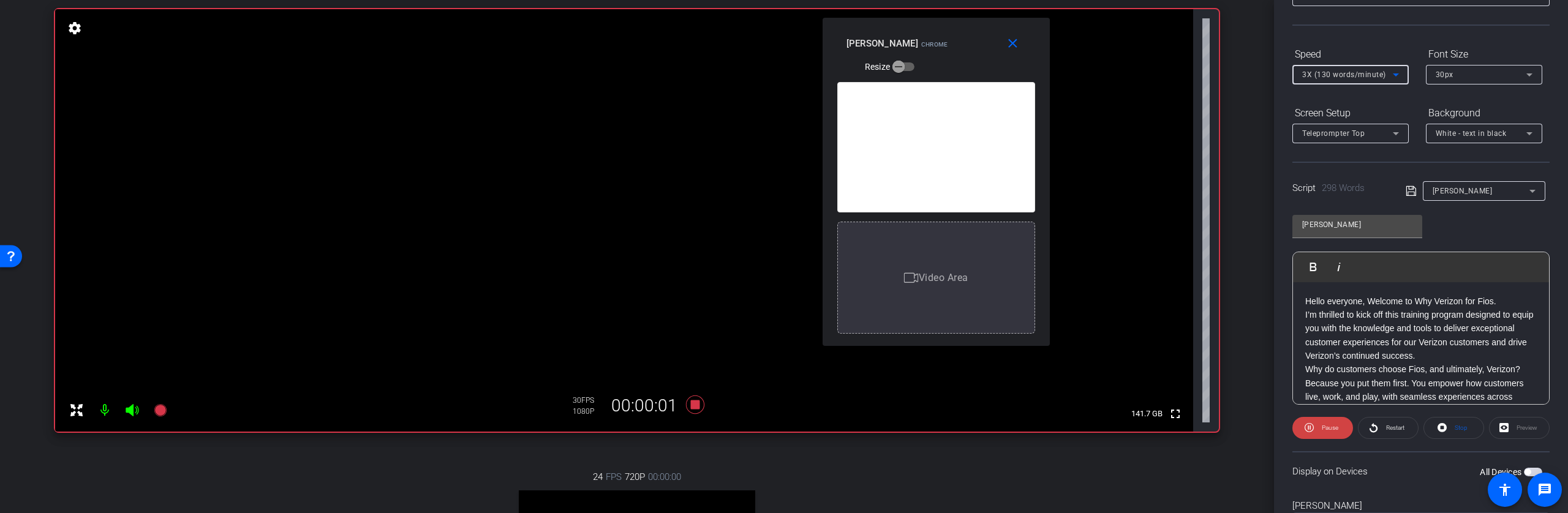
click at [1396, 74] on icon at bounding box center [1396, 75] width 6 height 3
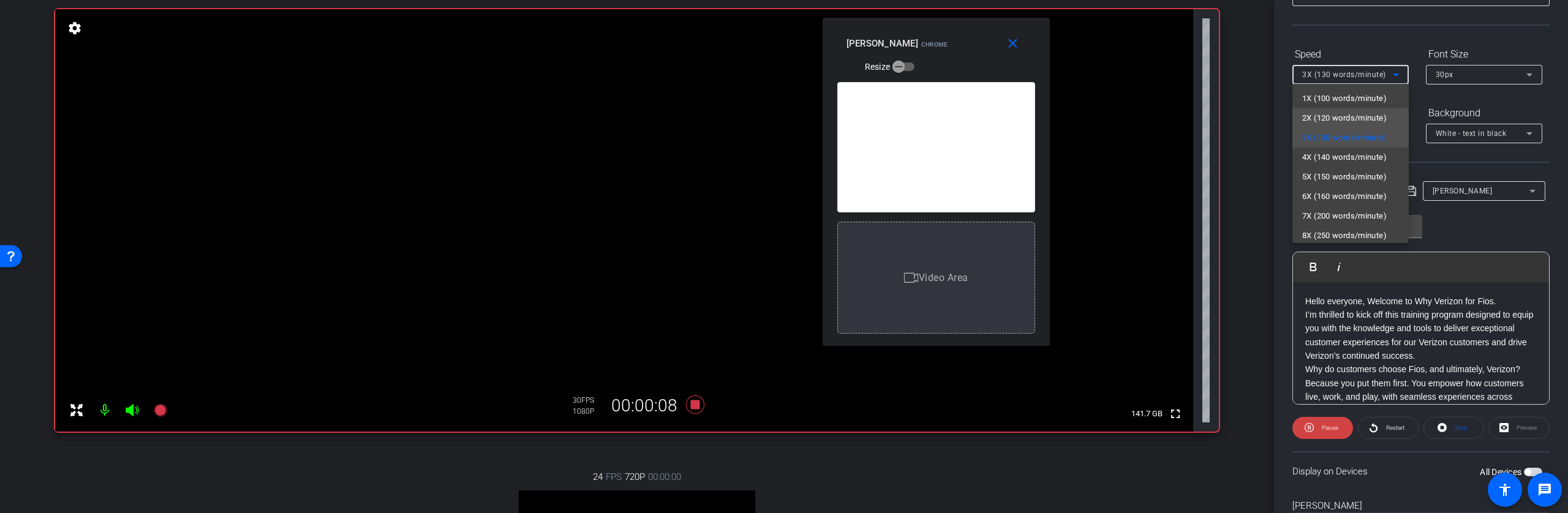
click at [1367, 117] on span "2X (120 words/minute)" at bounding box center [1344, 117] width 85 height 14
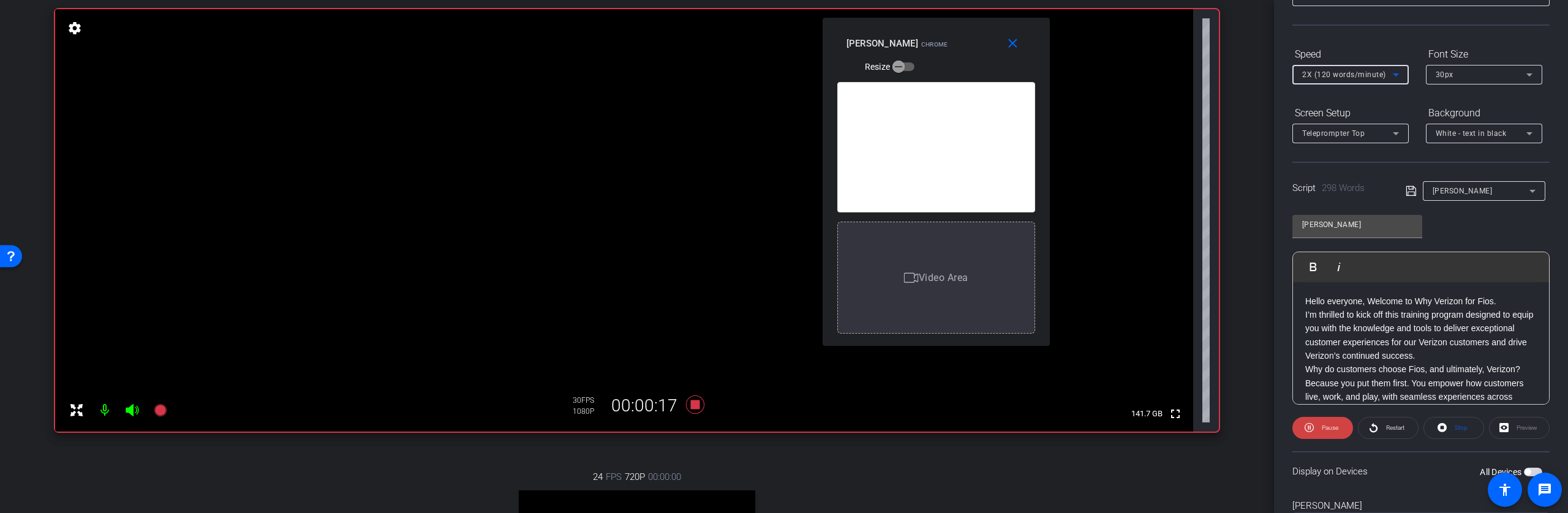
click at [1383, 72] on span "2X (120 words/minute)" at bounding box center [1344, 74] width 84 height 8
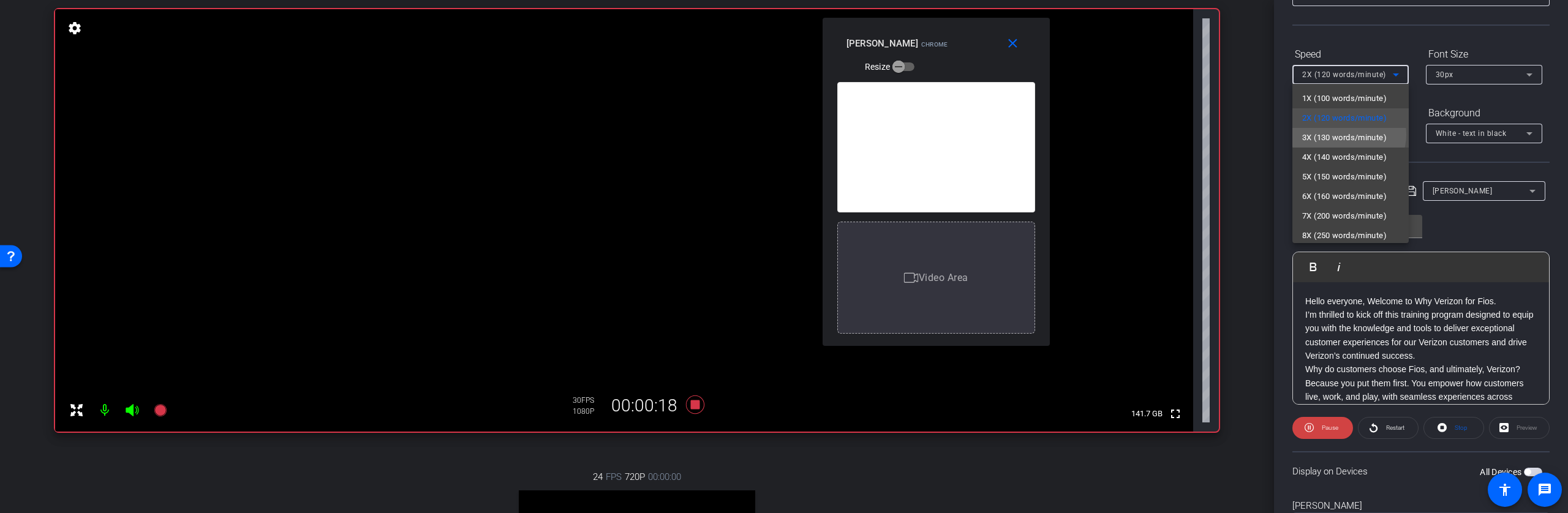
click at [1348, 135] on span "3X (130 words/minute)" at bounding box center [1344, 137] width 85 height 14
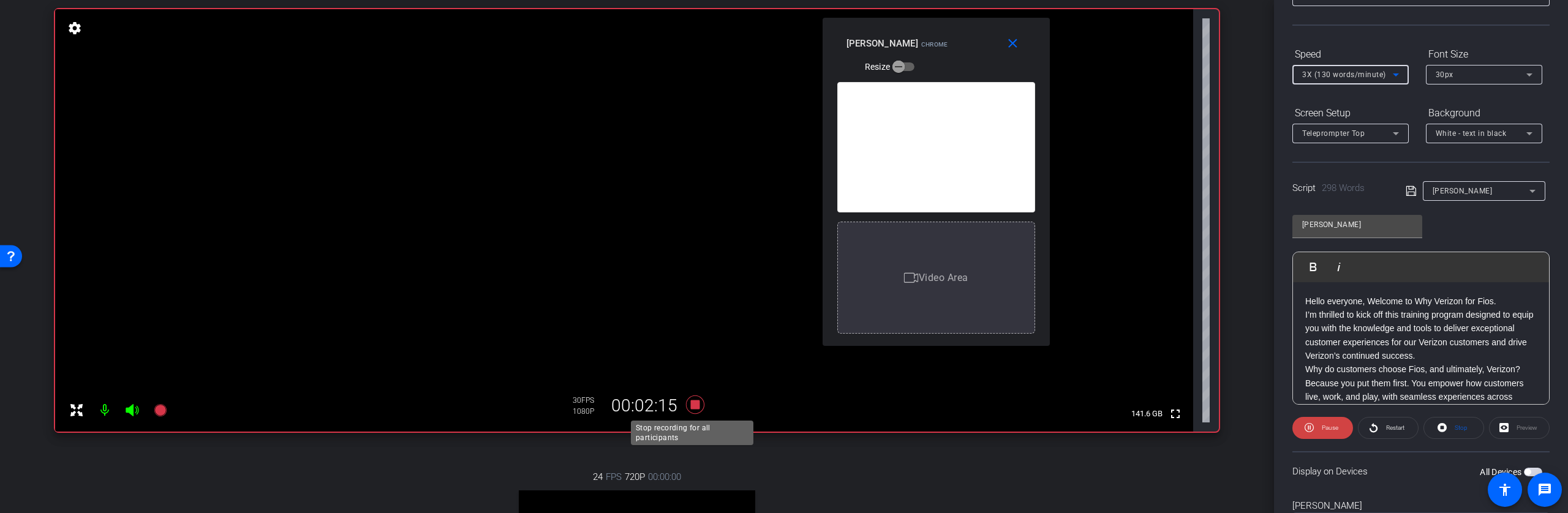
click at [693, 406] on icon at bounding box center [695, 405] width 18 height 18
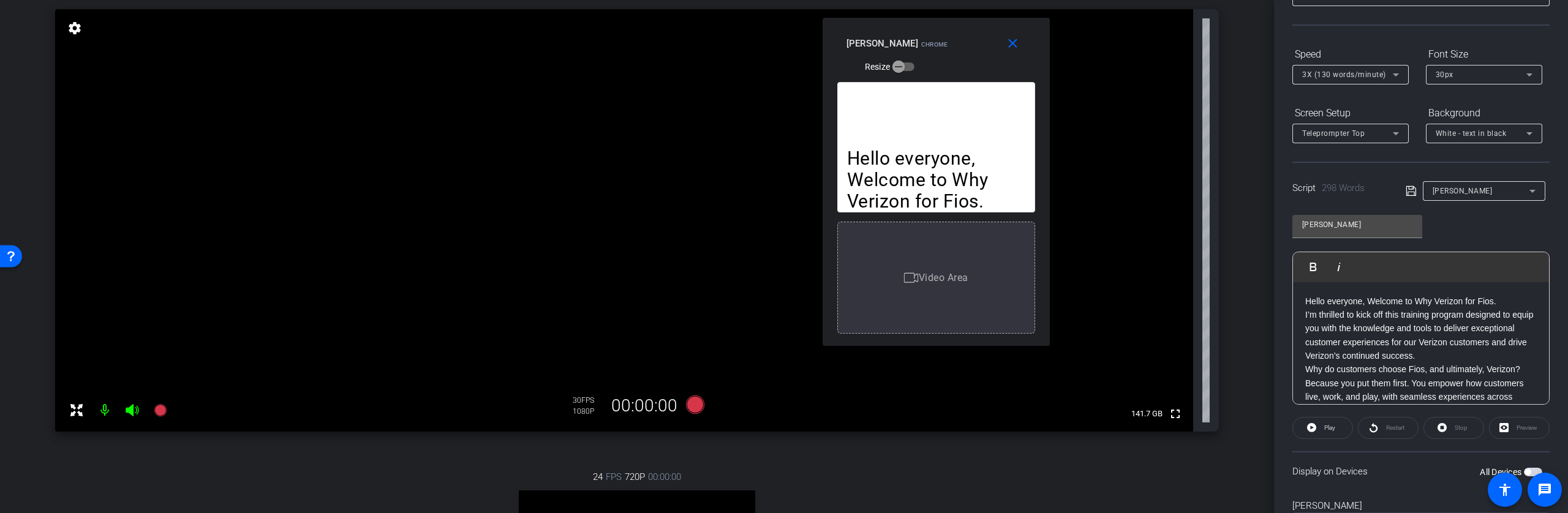
click at [1399, 73] on icon at bounding box center [1396, 74] width 14 height 14
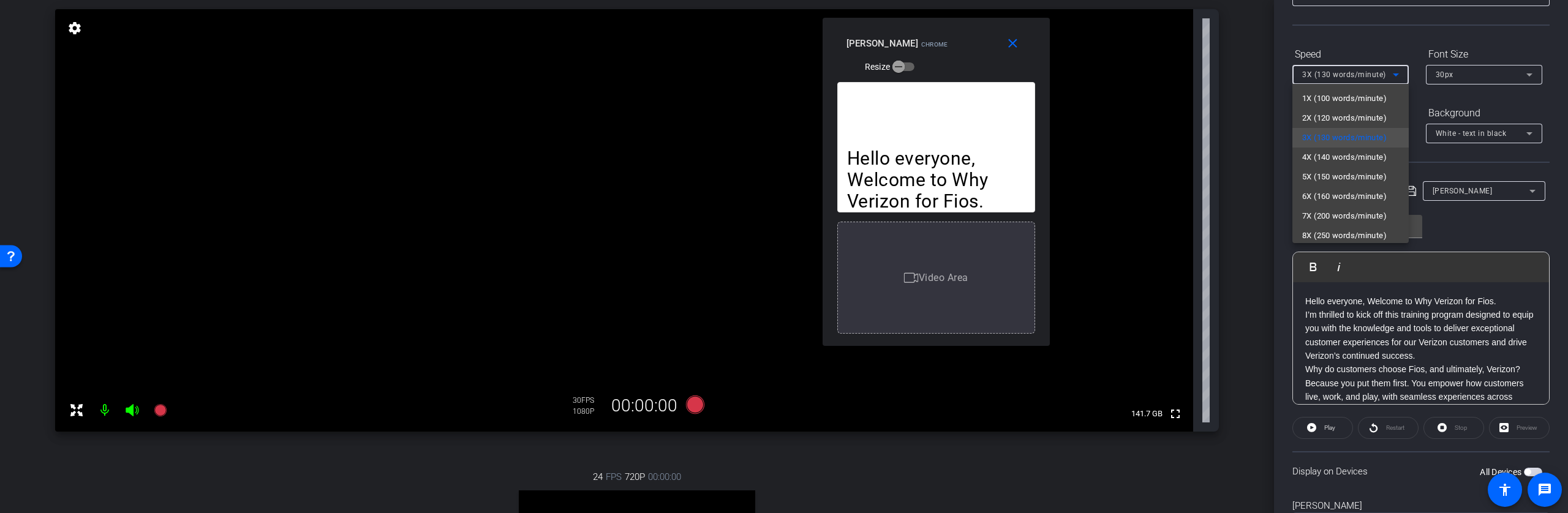
click at [1283, 47] on div at bounding box center [784, 256] width 1568 height 513
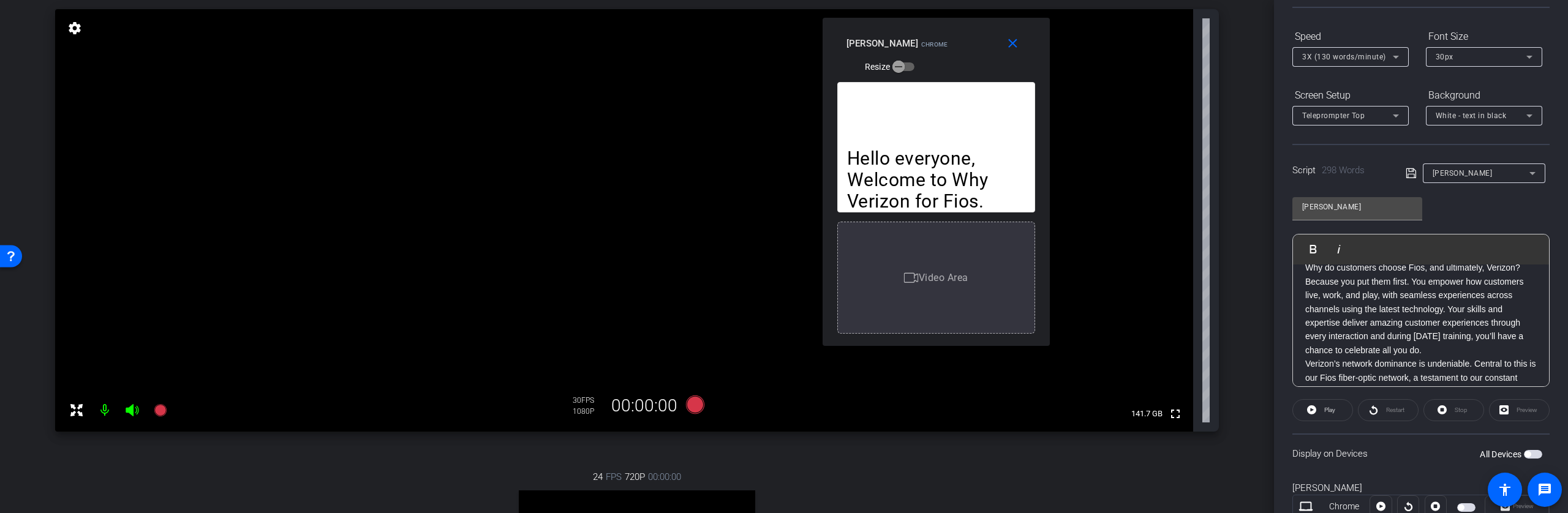
scroll to position [0, 0]
click at [1545, 169] on div "Participants Teleprompter Adjustments Michael Barbieri Director Everyone 0 Mark…" at bounding box center [1420, 256] width 294 height 513
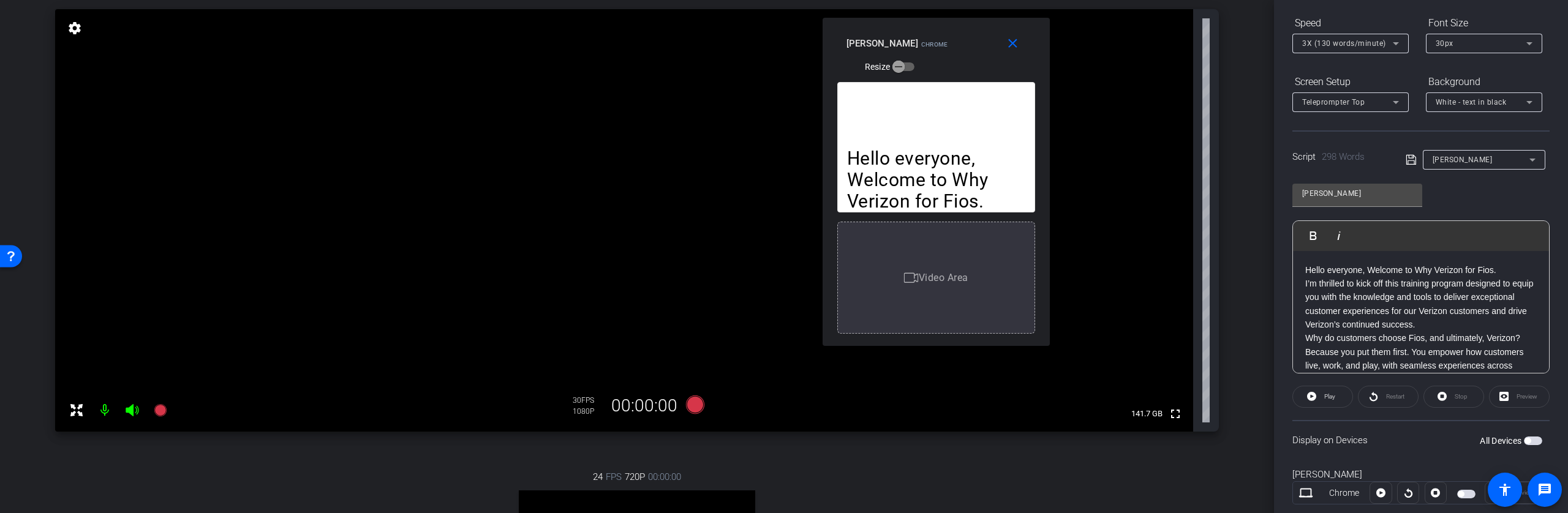
scroll to position [129, 0]
click at [158, 410] on icon at bounding box center [160, 410] width 12 height 12
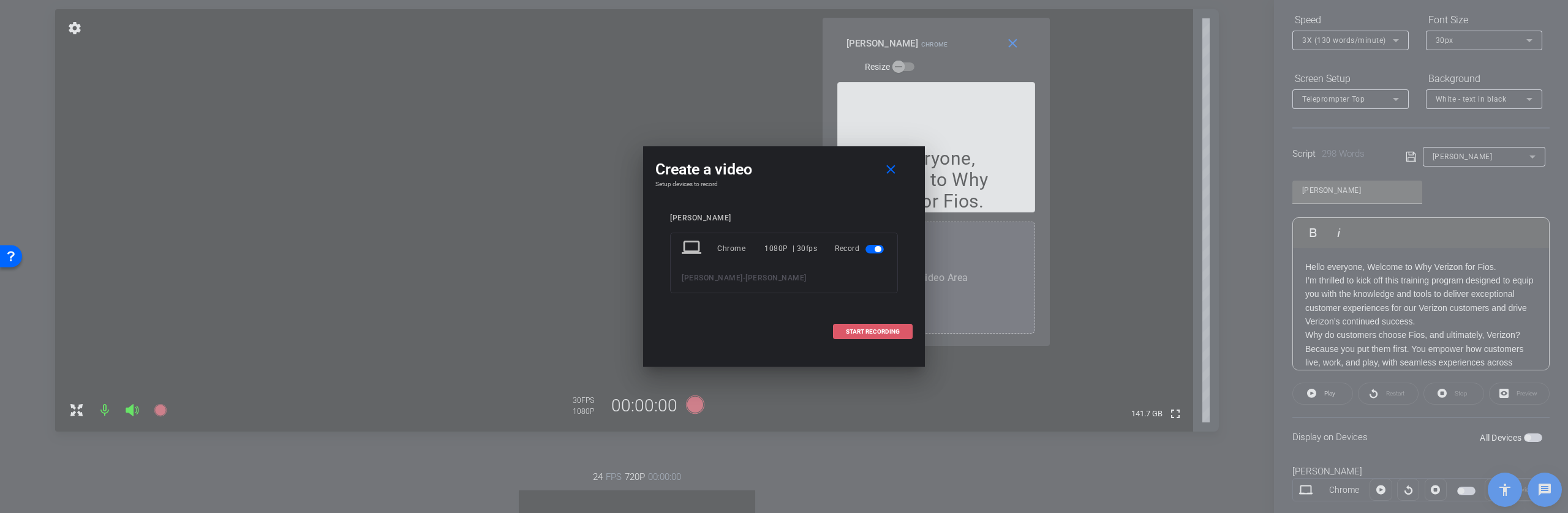
click at [888, 332] on span "START RECORDING" at bounding box center [872, 332] width 54 height 6
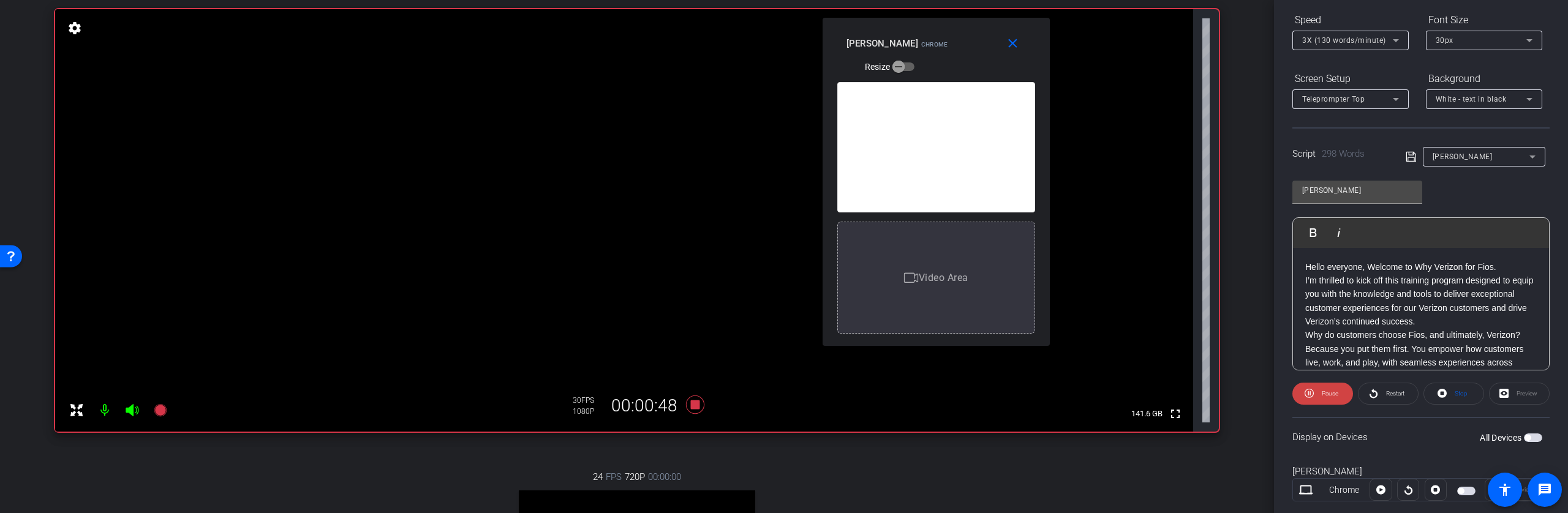
click at [1361, 316] on p "I’m thrilled to kick off this training program designed to equip you with the k…" at bounding box center [1421, 301] width 232 height 55
click at [1326, 396] on span "Pause" at bounding box center [1330, 393] width 17 height 7
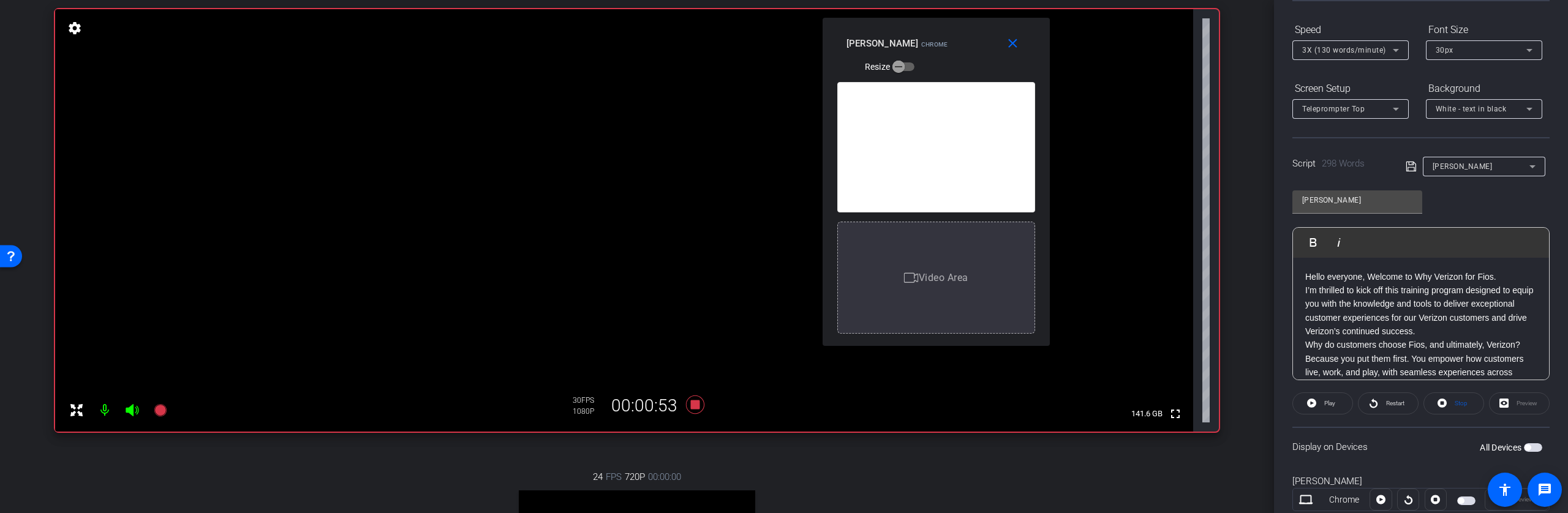
click at [1362, 325] on p "I’m thrilled to kick off this training program designed to equip you with the k…" at bounding box center [1421, 311] width 232 height 55
click at [1304, 361] on div "Hello everyone, Welcome to Why Verizon for Fios. I’m thrilled to kick off this …" at bounding box center [1421, 450] width 256 height 573
click at [1318, 242] on span "Play" at bounding box center [1320, 242] width 19 height 11
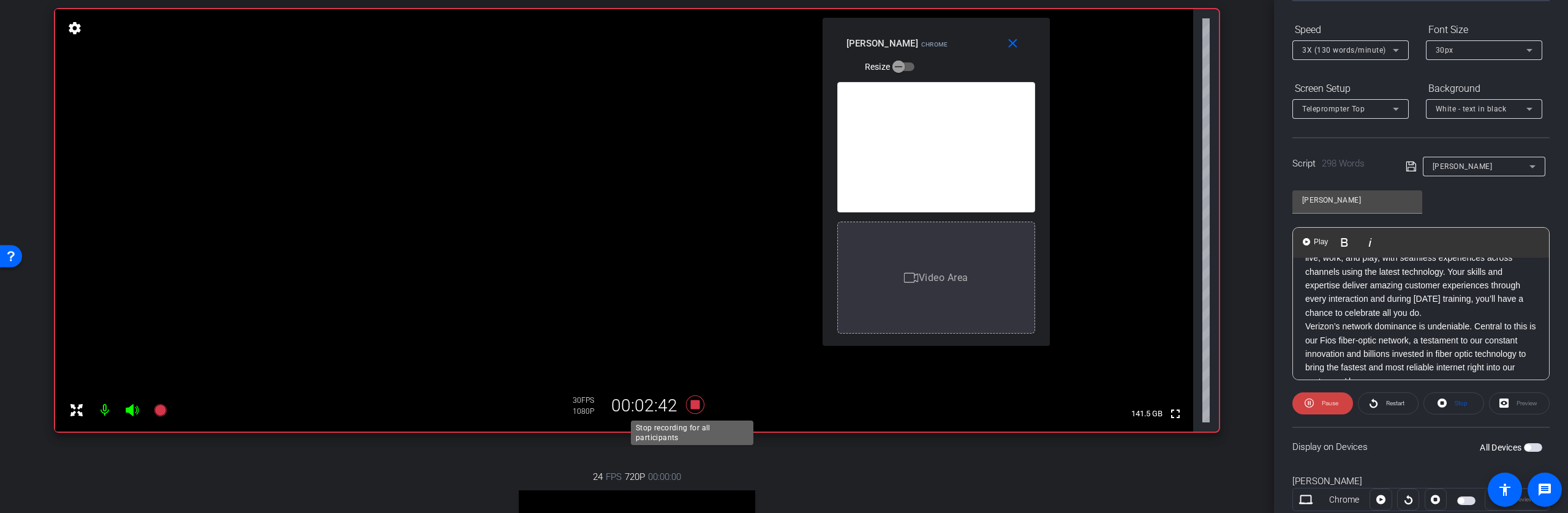
click at [699, 406] on icon at bounding box center [695, 404] width 30 height 22
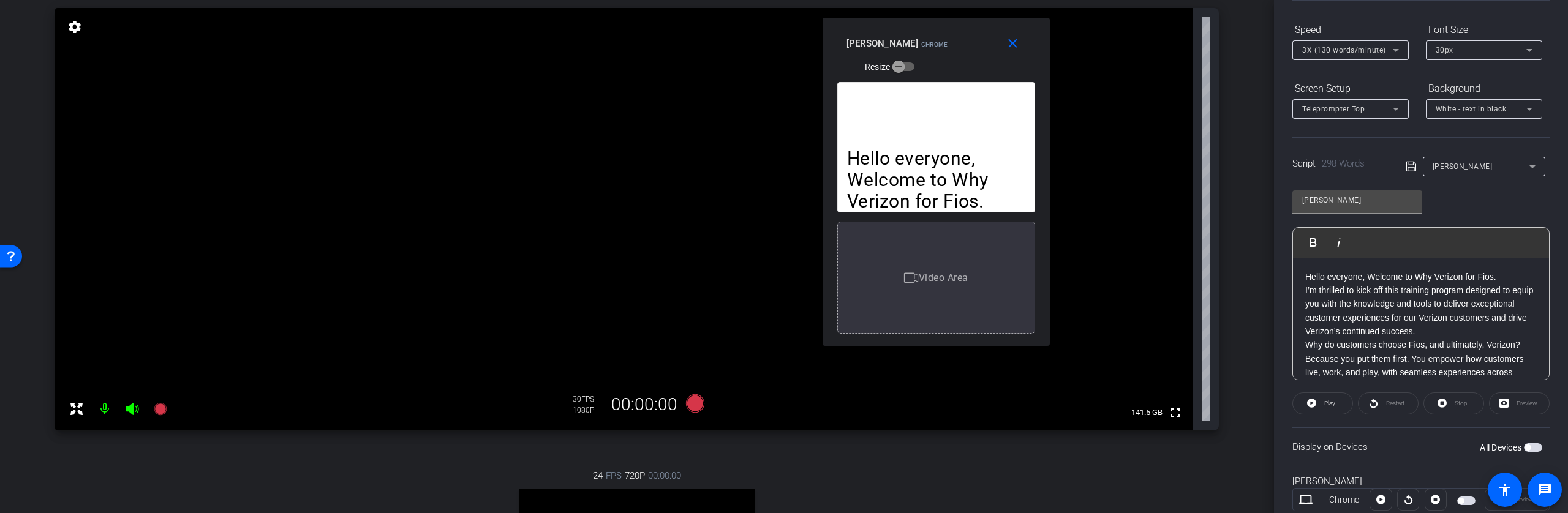
scroll to position [117, 0]
click at [162, 409] on icon at bounding box center [160, 412] width 12 height 12
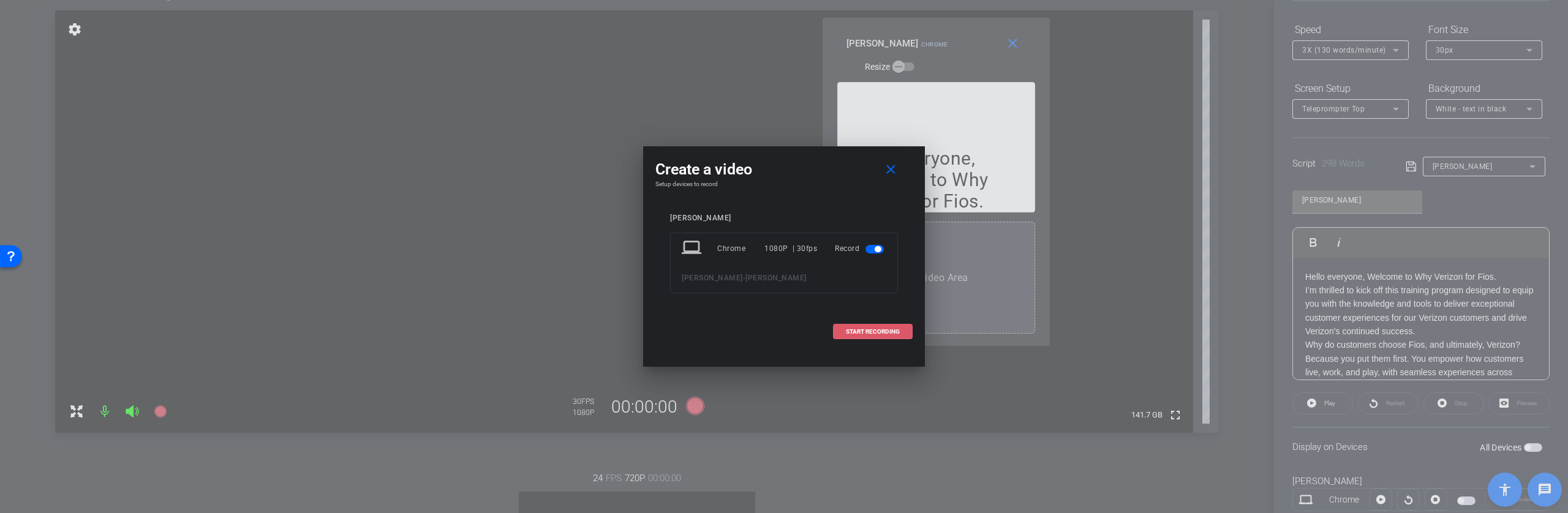
click at [888, 329] on span "START RECORDING" at bounding box center [872, 332] width 54 height 6
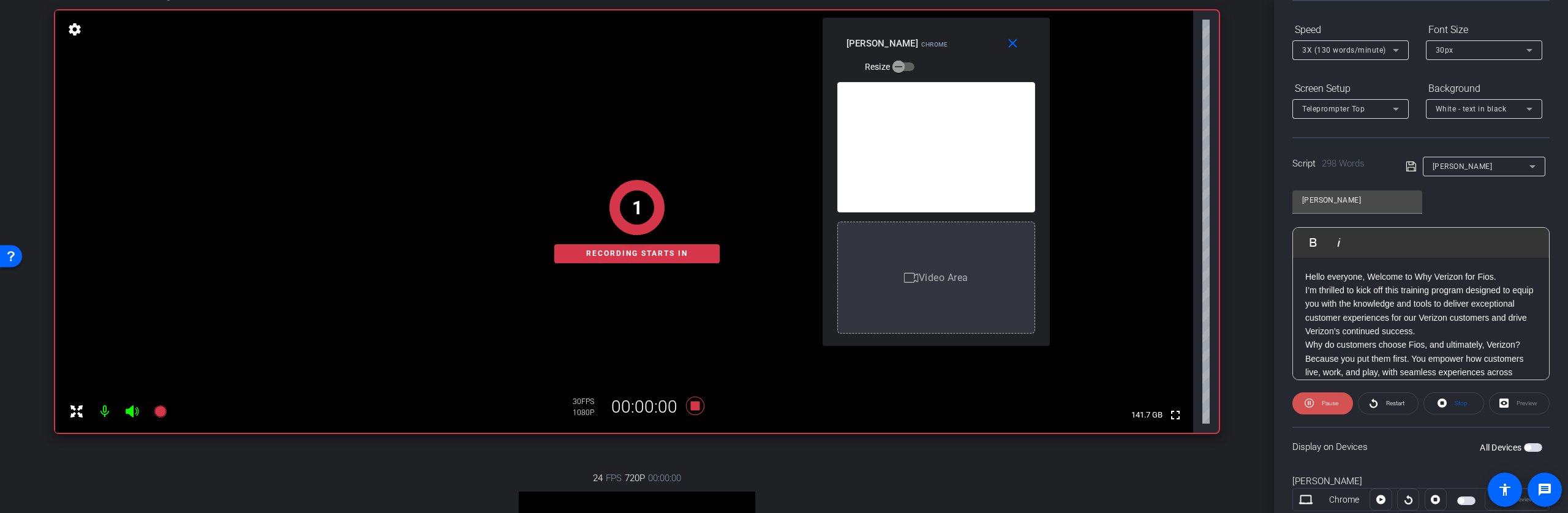
click at [1329, 402] on span "Pause" at bounding box center [1330, 402] width 17 height 7
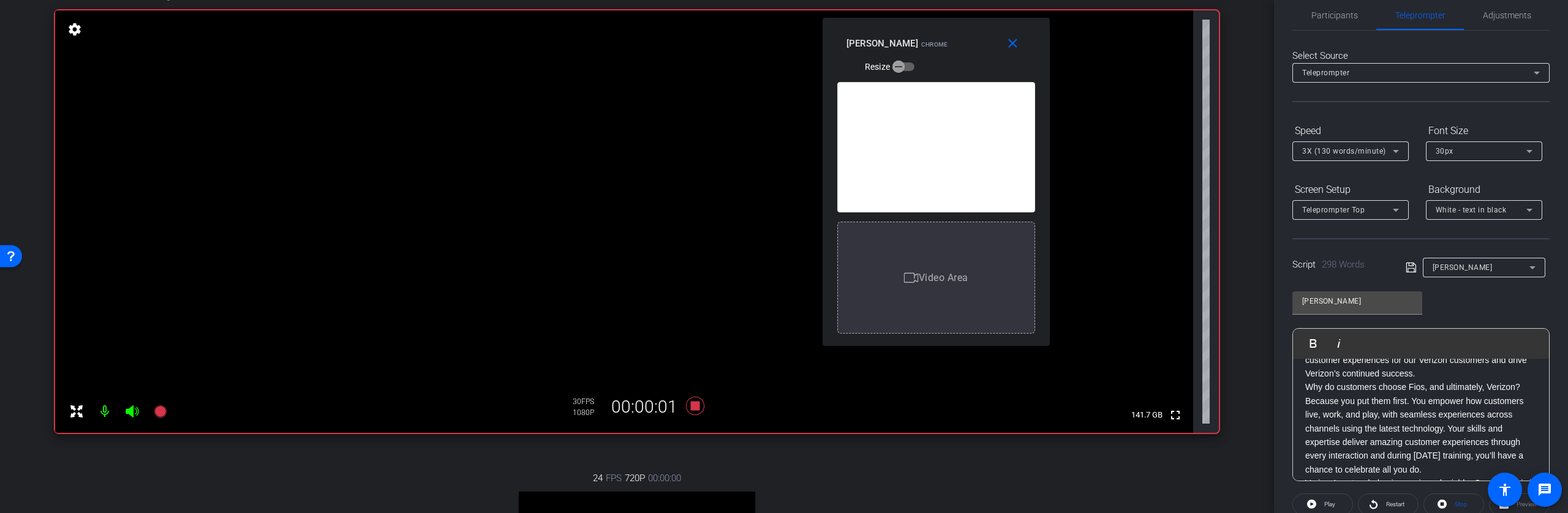
scroll to position [0, 0]
click at [1330, 503] on span "Play" at bounding box center [1329, 504] width 11 height 7
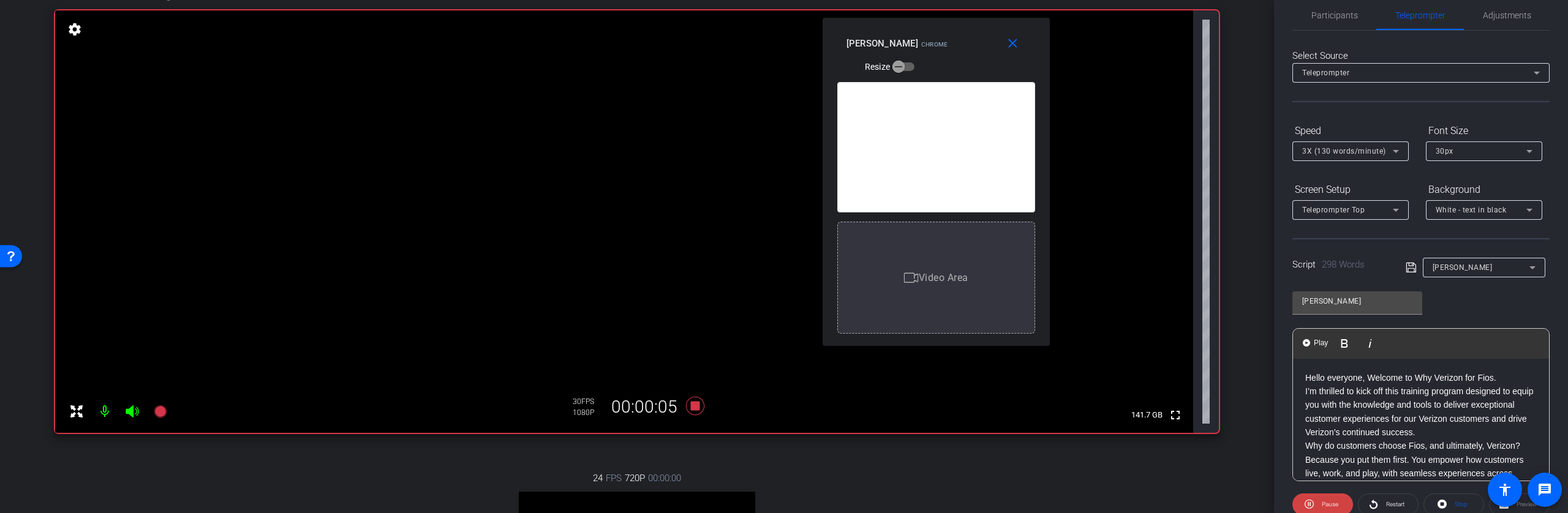
click at [1306, 377] on p "Hello everyone, Welcome to Why Verizon for Fios." at bounding box center [1421, 378] width 232 height 14
click at [1315, 346] on span "Play" at bounding box center [1320, 343] width 19 height 11
click at [1318, 335] on button "Play Play from this location" at bounding box center [1316, 343] width 29 height 24
click at [1318, 341] on span "Play" at bounding box center [1320, 343] width 19 height 11
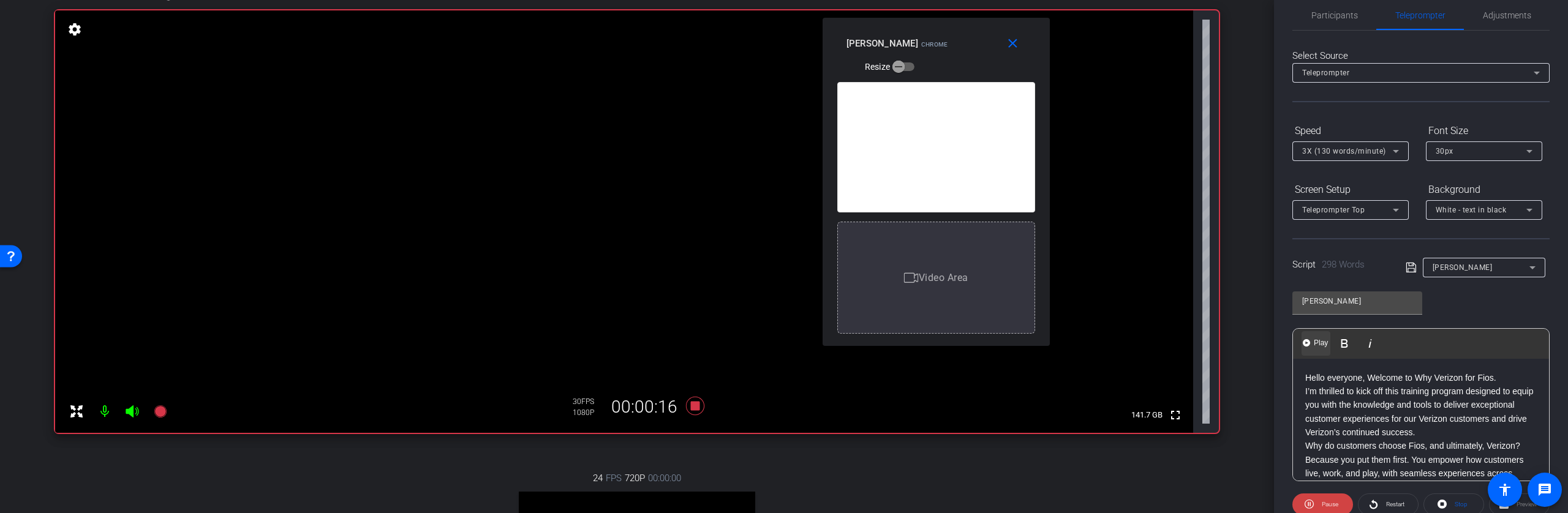
click at [1316, 340] on span "Play" at bounding box center [1320, 343] width 19 height 11
click at [1306, 381] on p "Verizon’s commitment to customers extends beyond network superiority and compet…" at bounding box center [1421, 395] width 232 height 96
click at [1318, 343] on span "Play" at bounding box center [1320, 343] width 19 height 11
click at [1319, 343] on span "Play" at bounding box center [1320, 343] width 19 height 11
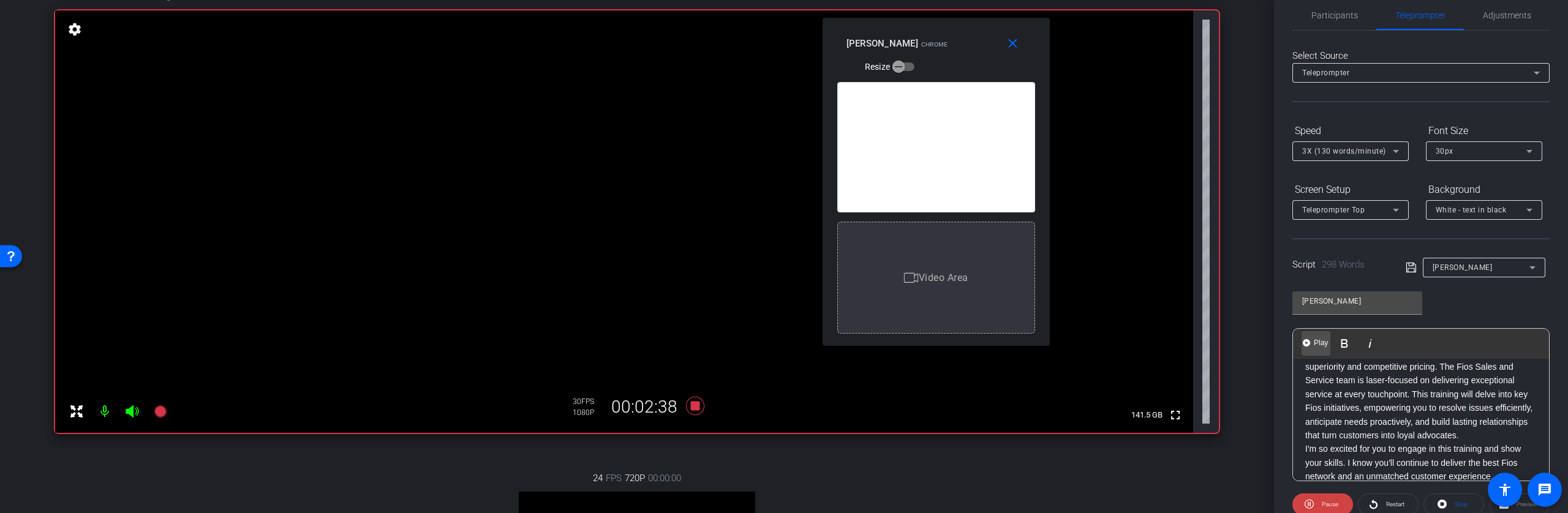
click at [1319, 343] on span "Play" at bounding box center [1320, 343] width 19 height 11
click at [1320, 344] on span "Play" at bounding box center [1320, 343] width 19 height 11
click at [691, 405] on icon at bounding box center [695, 406] width 18 height 18
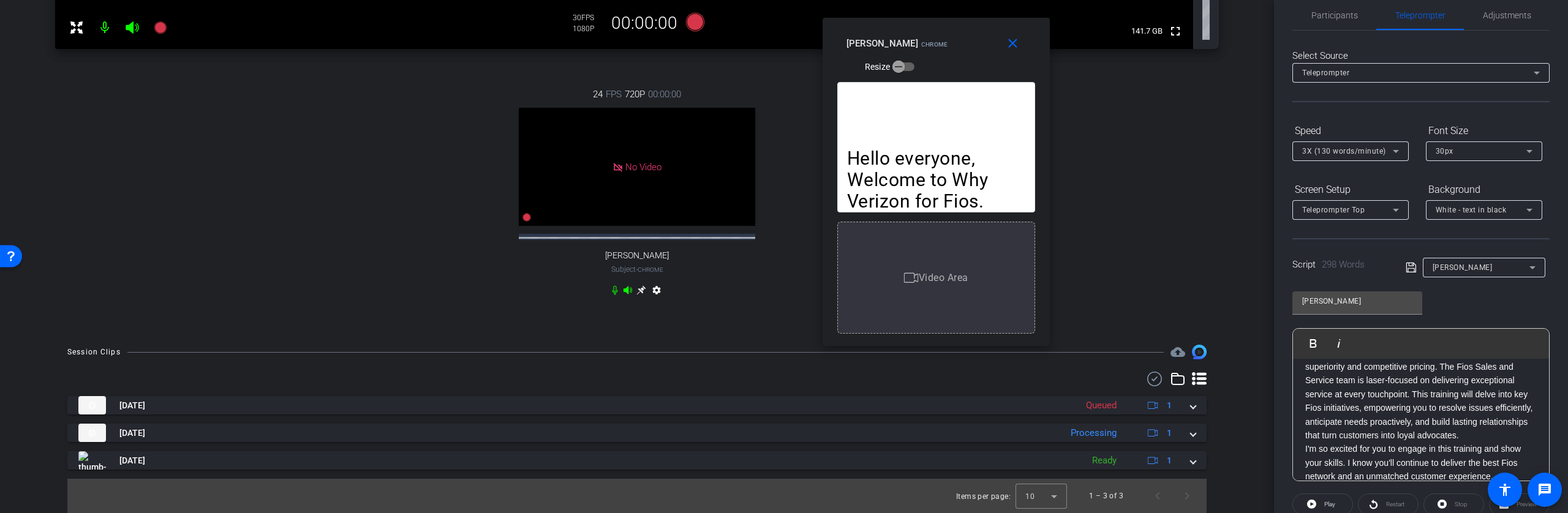
scroll to position [507, 0]
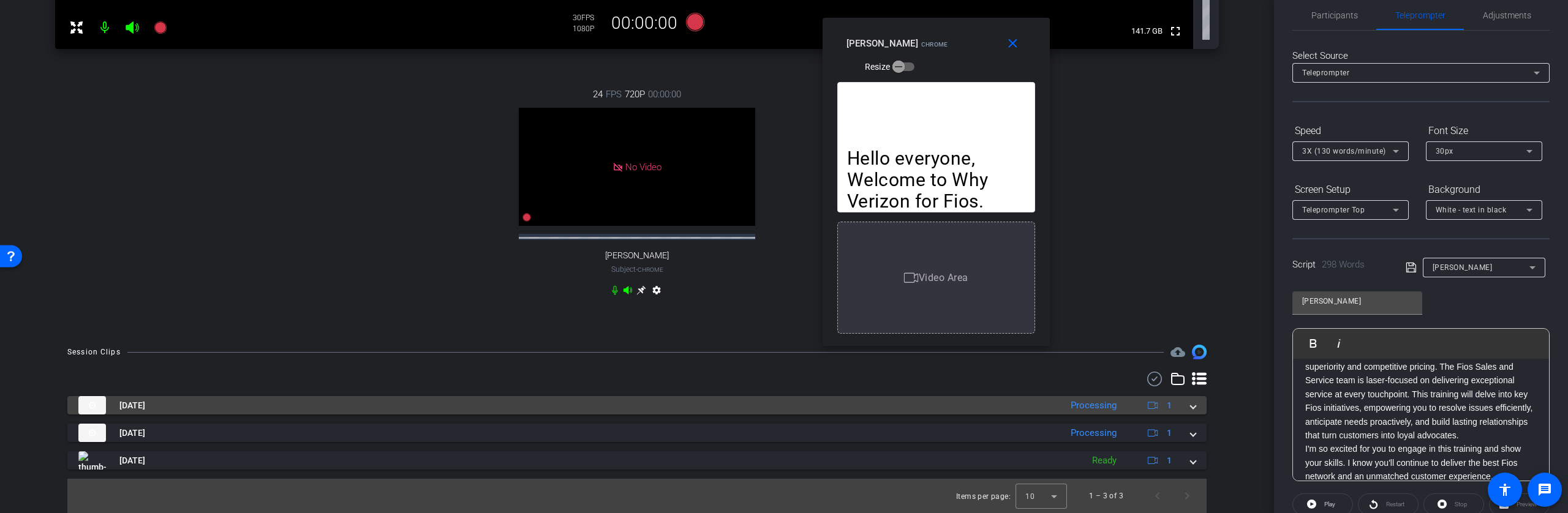
click at [1194, 409] on mat-expansion-panel-header "Sep 12, 2025 Processing 1" at bounding box center [637, 406] width 1139 height 18
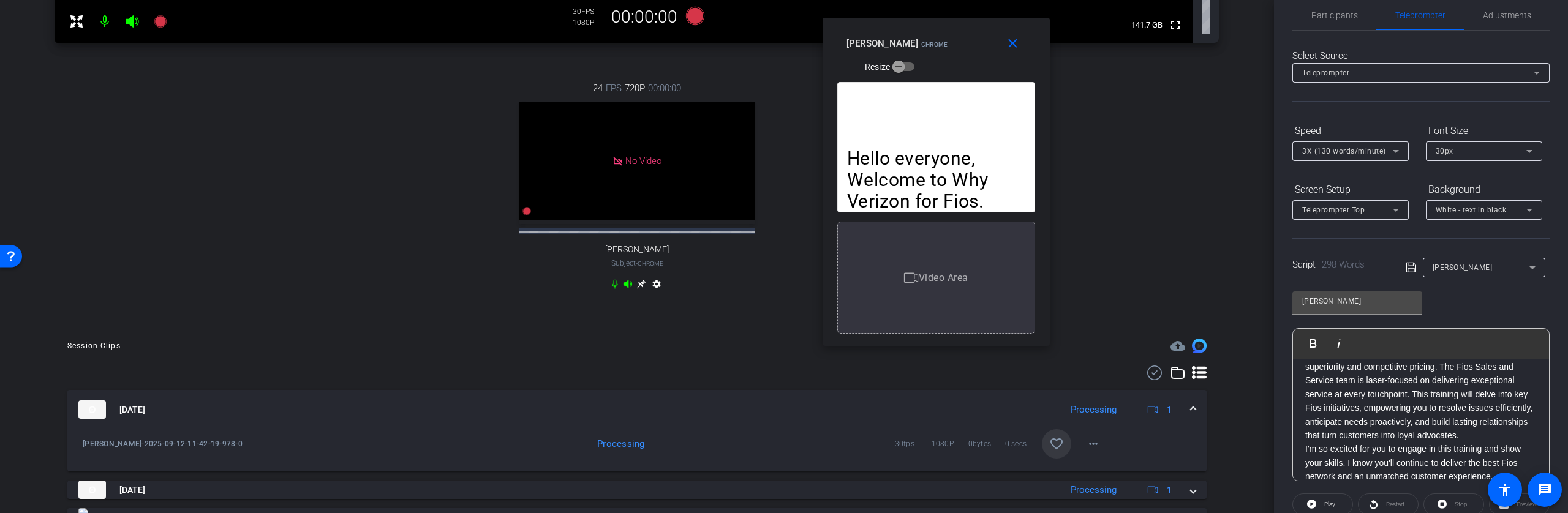
click at [1049, 451] on mat-icon "favorite_border" at bounding box center [1056, 444] width 14 height 14
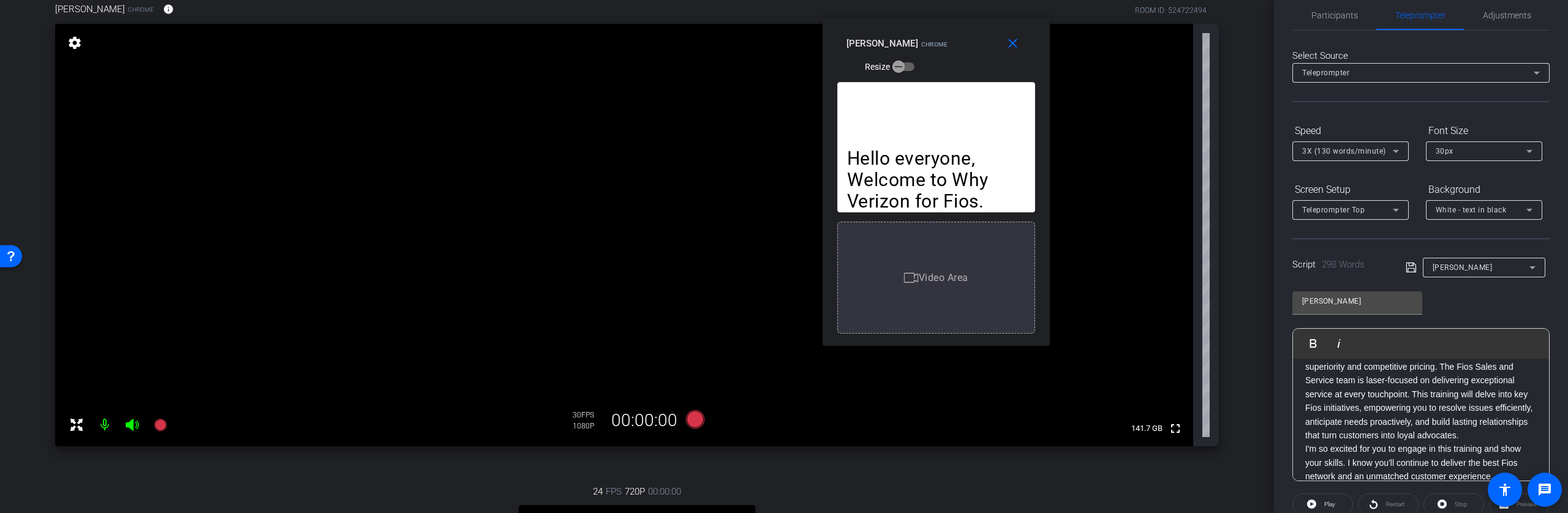
scroll to position [101, 0]
click at [1227, 197] on div "Terrance Waites Chrome info ROOM ID: 524722494 fullscreen settings 141.7 GB 30 …" at bounding box center [637, 358] width 1213 height 748
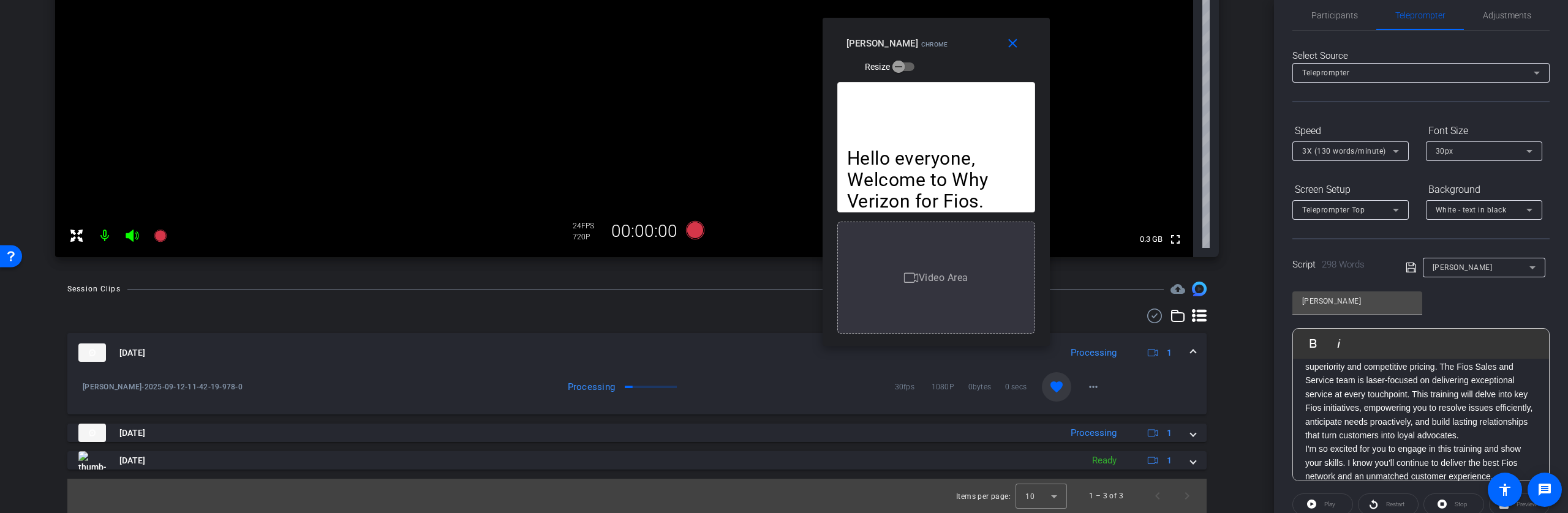
scroll to position [0, 0]
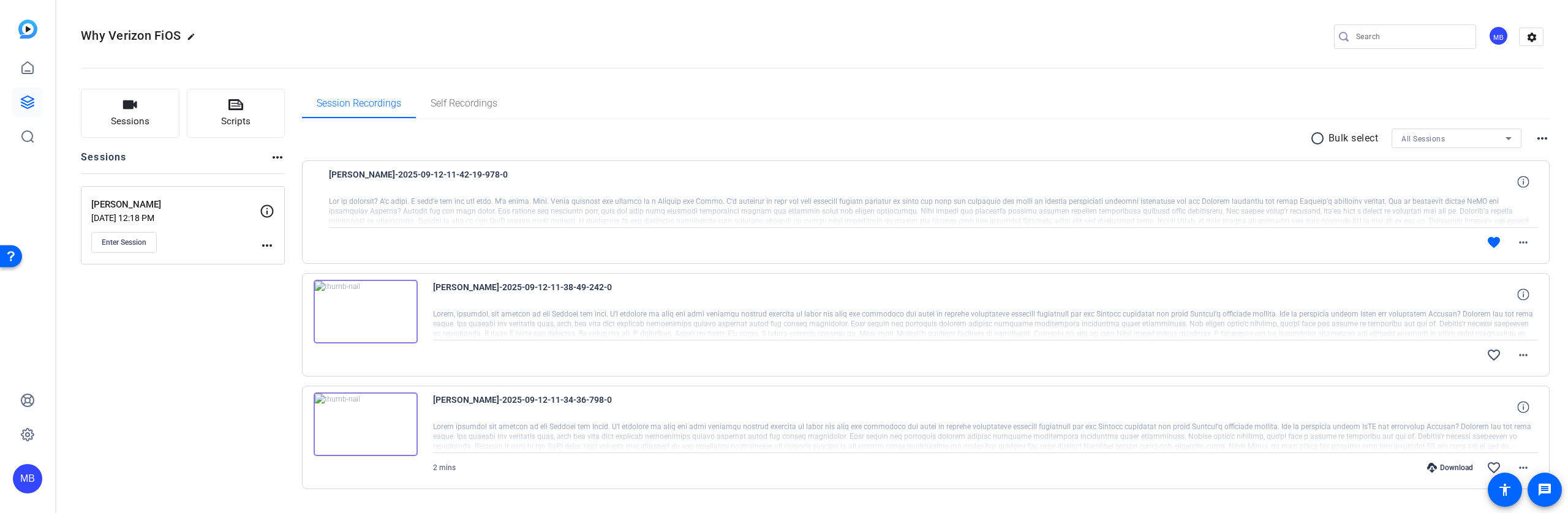
click at [1496, 35] on div "MB" at bounding box center [1499, 36] width 21 height 21
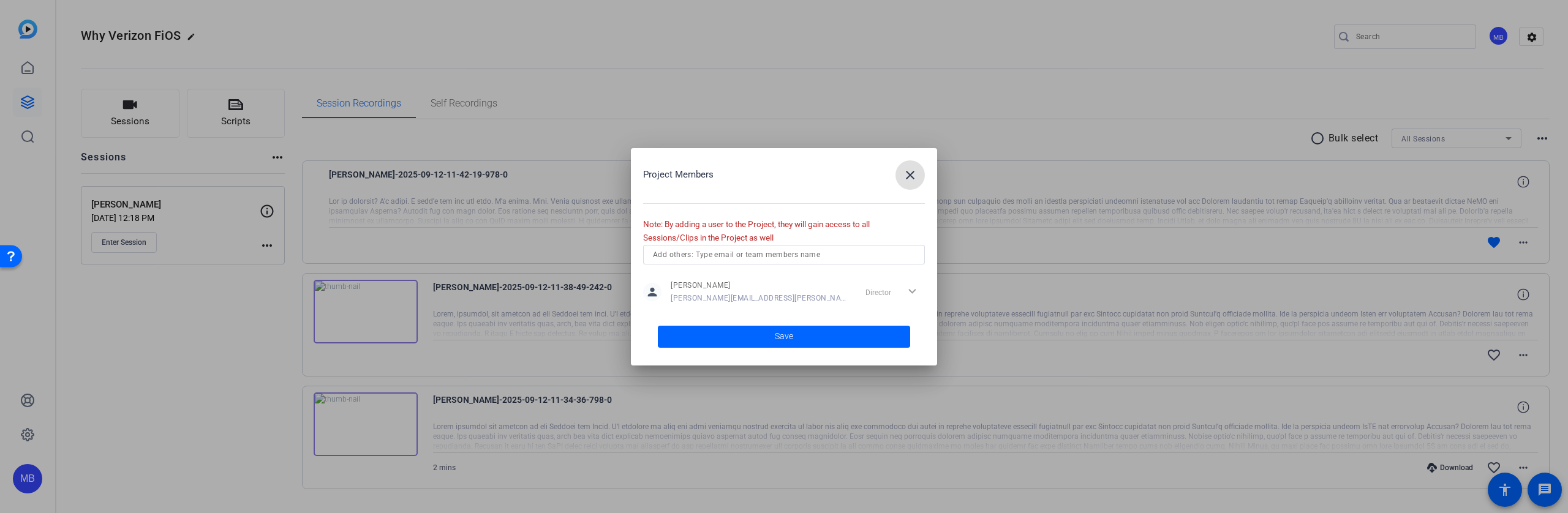
click at [734, 255] on input "text" at bounding box center [784, 254] width 262 height 14
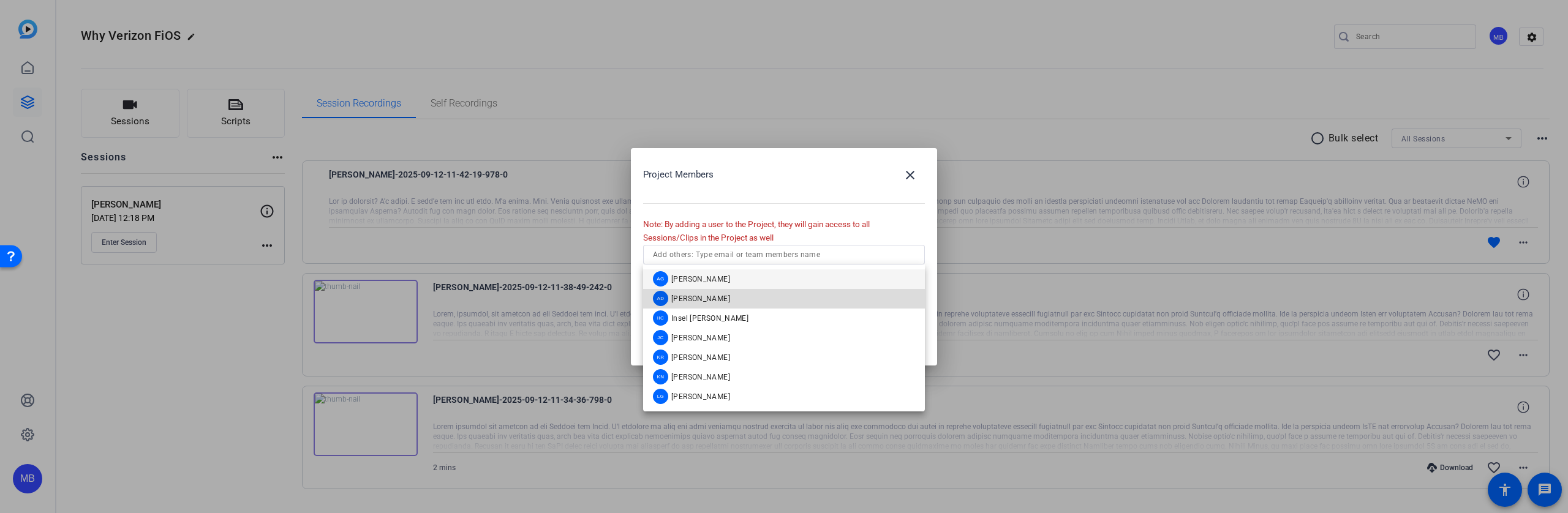
click at [711, 293] on span "Andrew Davidson" at bounding box center [700, 298] width 59 height 10
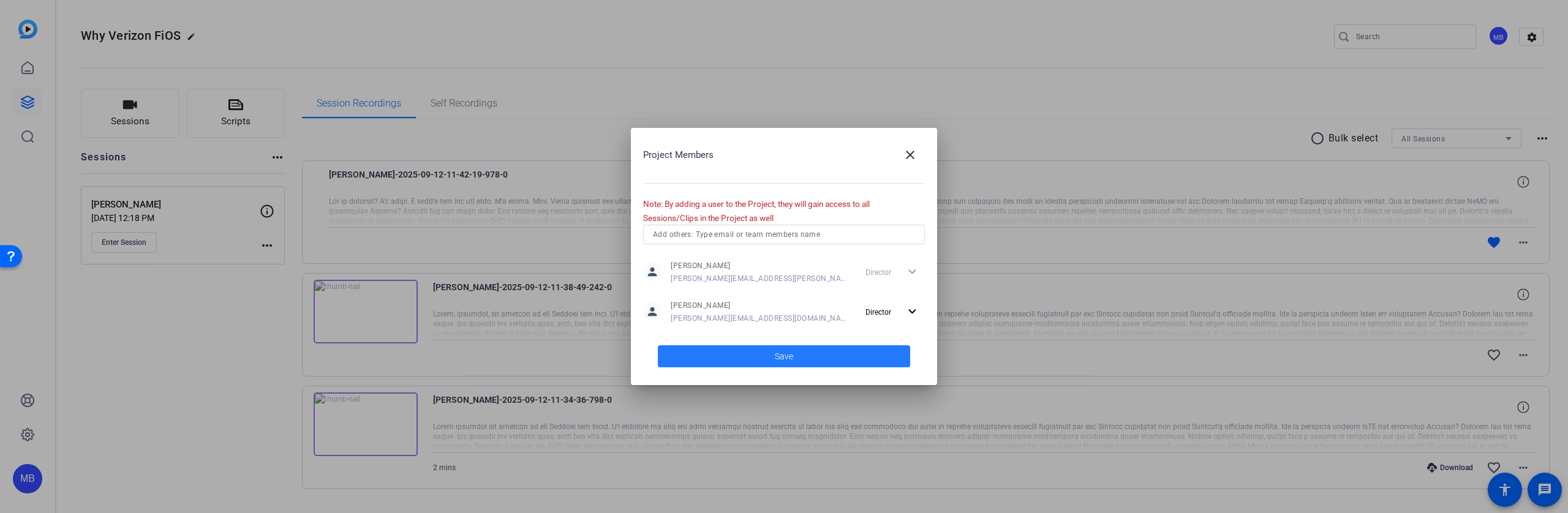
click at [795, 359] on span at bounding box center [784, 356] width 252 height 30
